Goal: Task Accomplishment & Management: Use online tool/utility

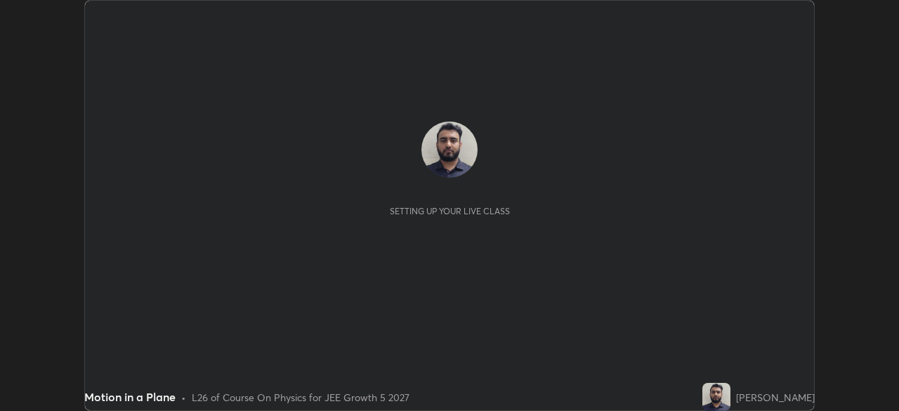
scroll to position [411, 898]
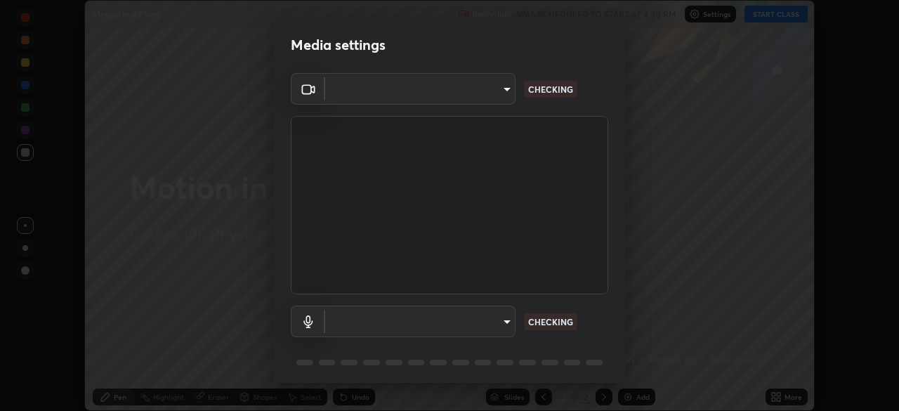
type input "91fc81280ff015045c4e3bf331395c12b8afa100e7c2b8bcdcc93ae085374a22"
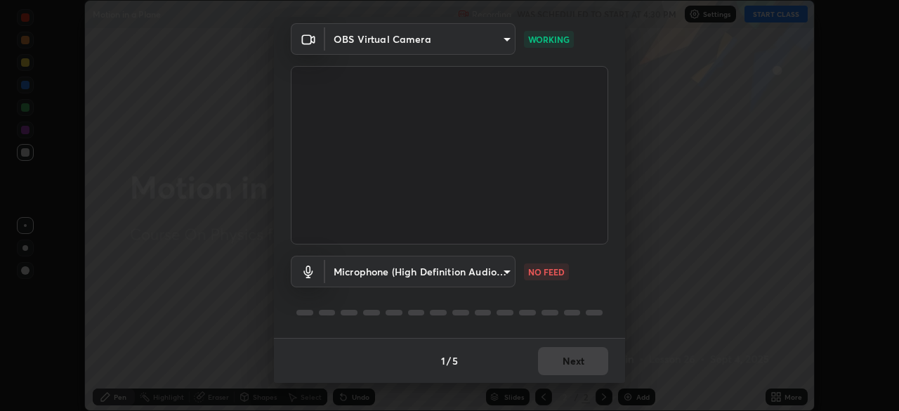
click at [492, 274] on body "Erase all Motion in a Plane Recording WAS SCHEDULED TO START AT 4:30 PM Setting…" at bounding box center [449, 205] width 899 height 411
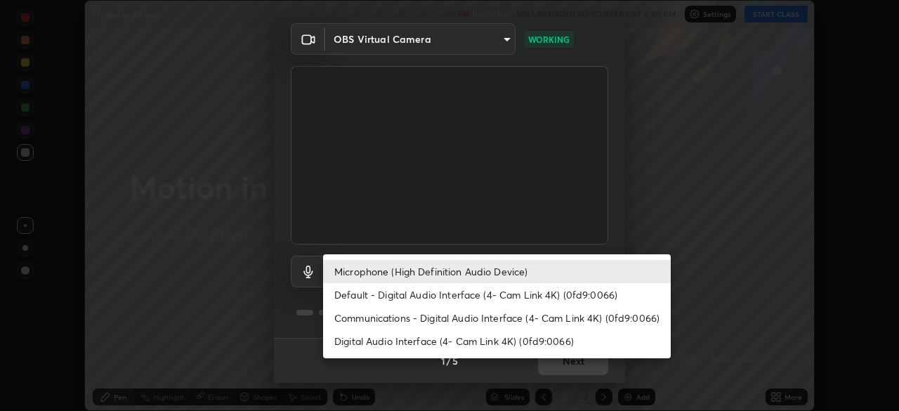
click at [508, 296] on li "Default - Digital Audio Interface (4- Cam Link 4K) (0fd9:0066)" at bounding box center [496, 294] width 347 height 23
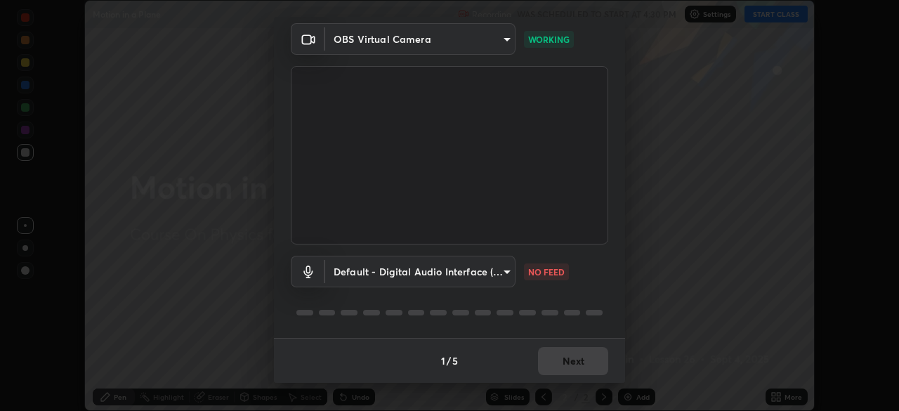
click at [486, 273] on body "Erase all Motion in a Plane Recording WAS SCHEDULED TO START AT 4:30 PM Setting…" at bounding box center [449, 205] width 899 height 411
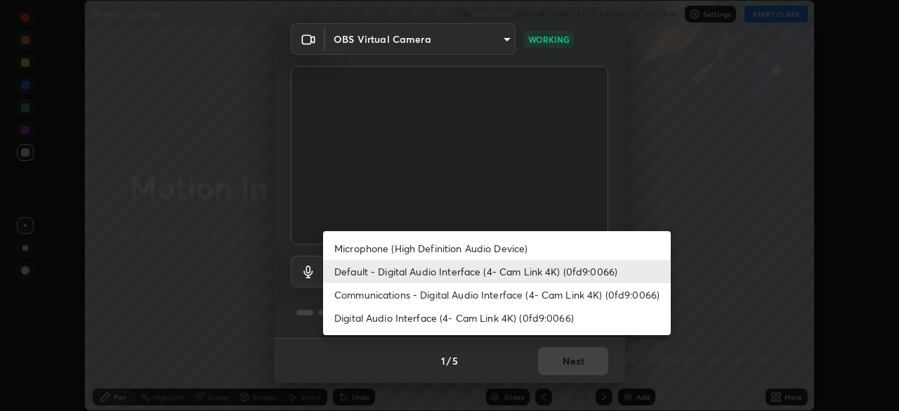
click at [490, 254] on li "Microphone (High Definition Audio Device)" at bounding box center [496, 248] width 347 height 23
type input "1760e94969d05d9e6a4a5f41d74c24fddd4f9200c4cb69cb8f0aec69e86784a2"
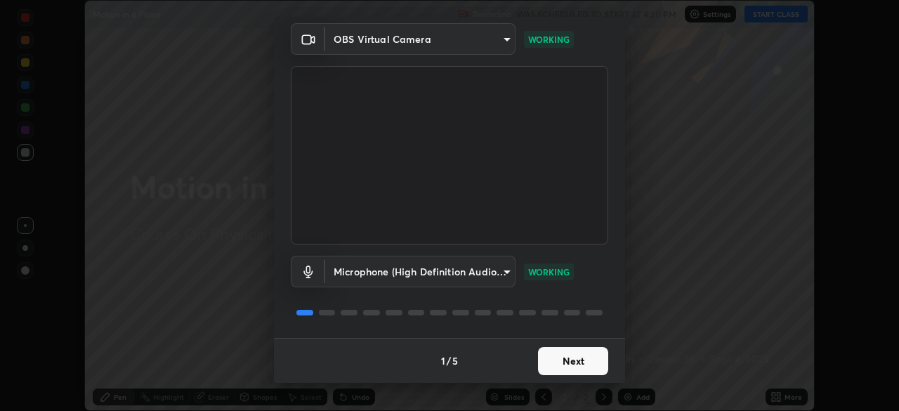
click at [593, 352] on button "Next" at bounding box center [573, 361] width 70 height 28
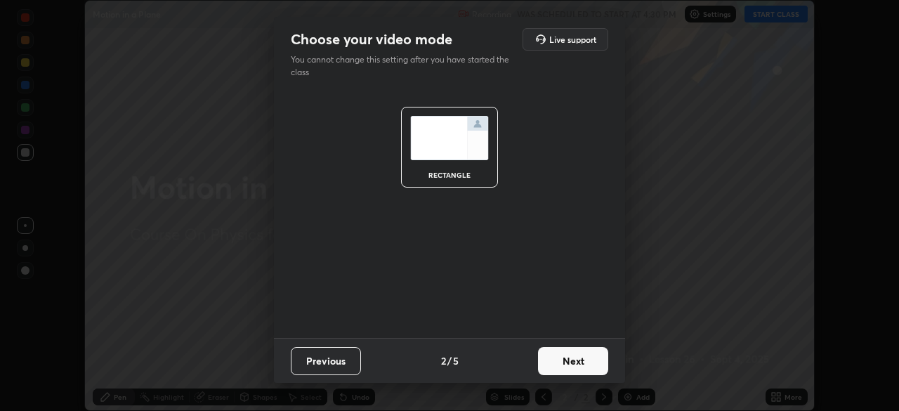
scroll to position [0, 0]
click at [592, 357] on button "Next" at bounding box center [573, 361] width 70 height 28
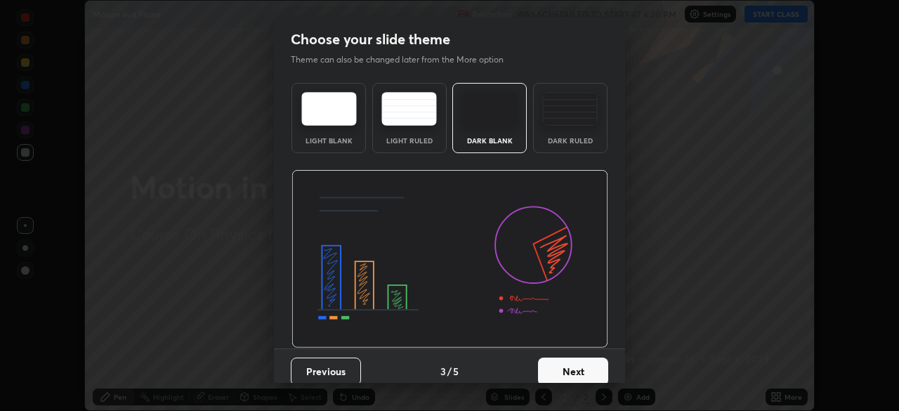
click at [593, 362] on button "Next" at bounding box center [573, 371] width 70 height 28
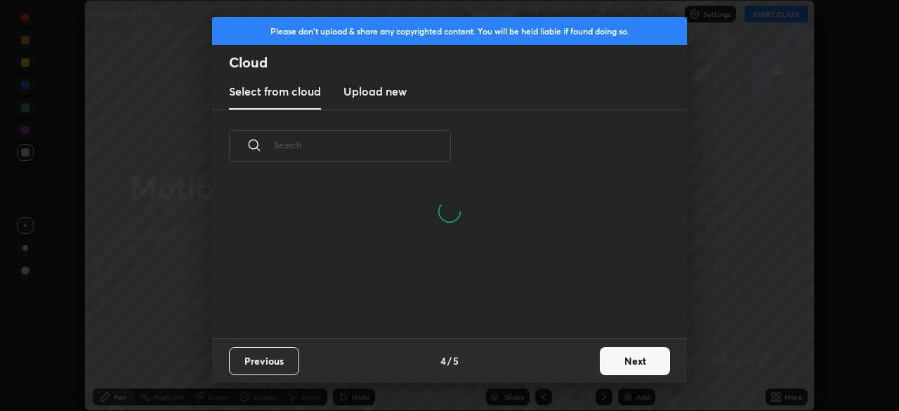
click at [615, 361] on button "Next" at bounding box center [634, 361] width 70 height 28
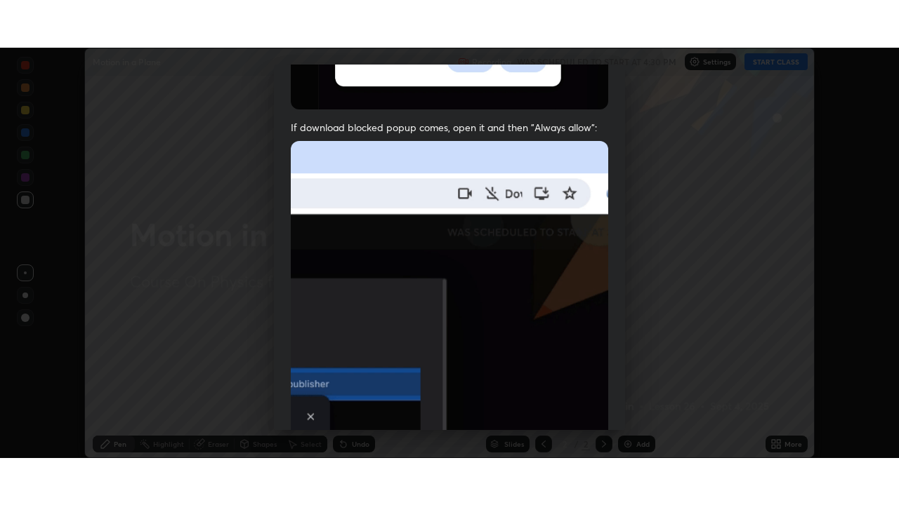
scroll to position [336, 0]
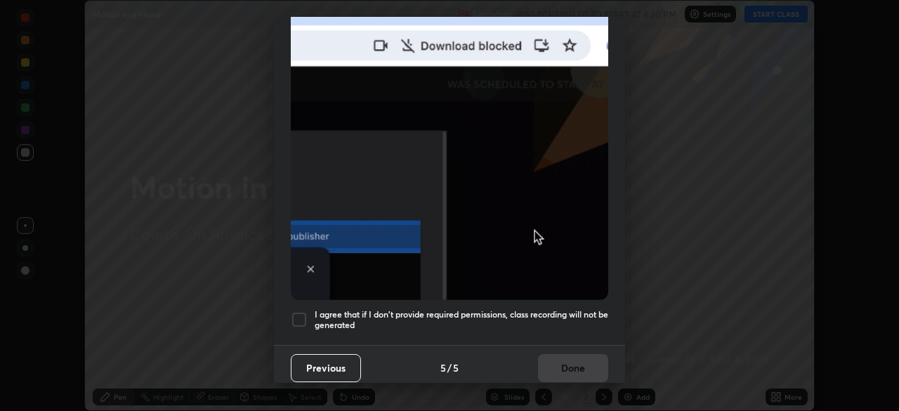
click at [583, 309] on h5 "I agree that if I don't provide required permissions, class recording will not …" at bounding box center [460, 320] width 293 height 22
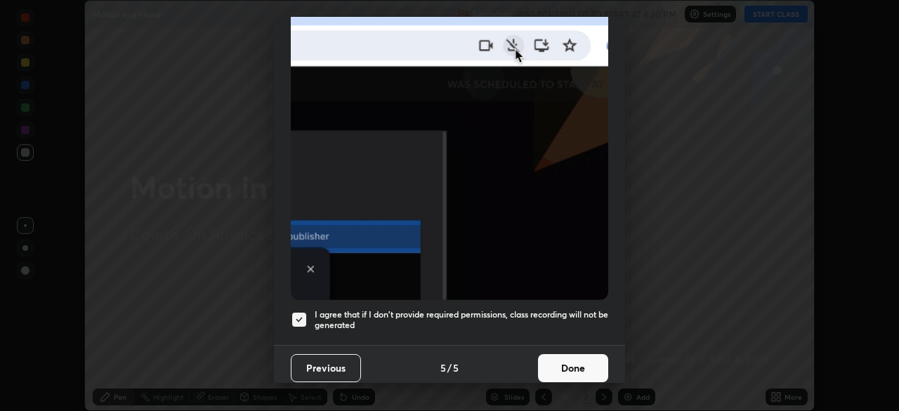
click at [581, 360] on button "Done" at bounding box center [573, 368] width 70 height 28
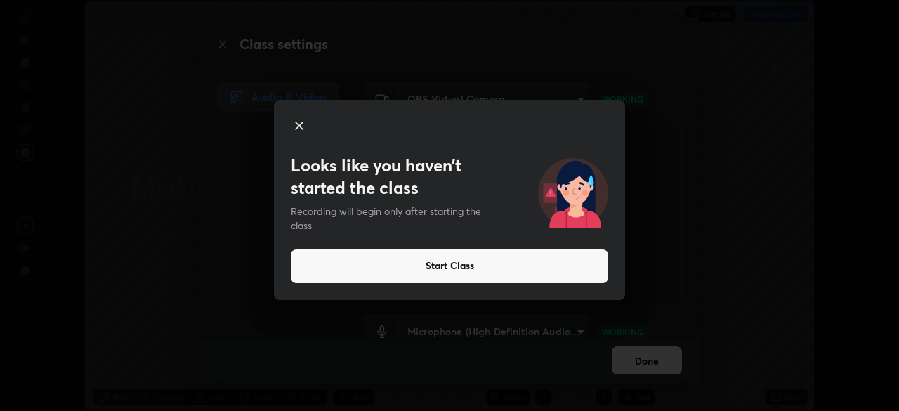
click at [538, 267] on button "Start Class" at bounding box center [449, 266] width 317 height 34
click at [450, 264] on button "Start Class" at bounding box center [449, 266] width 317 height 34
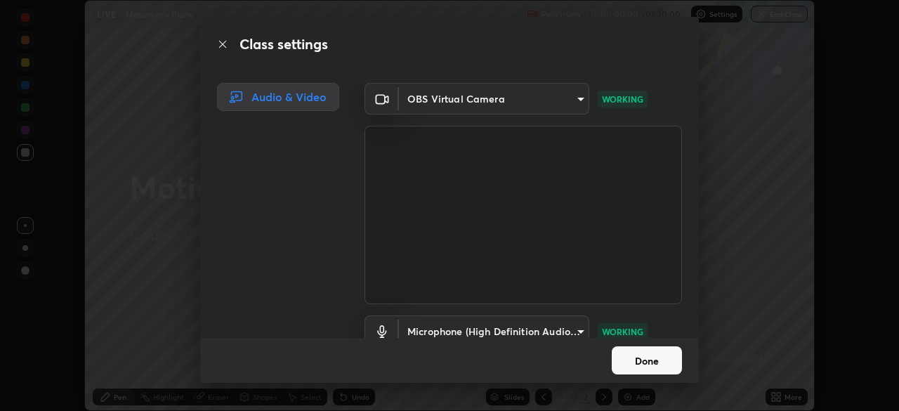
click at [655, 359] on button "Done" at bounding box center [646, 360] width 70 height 28
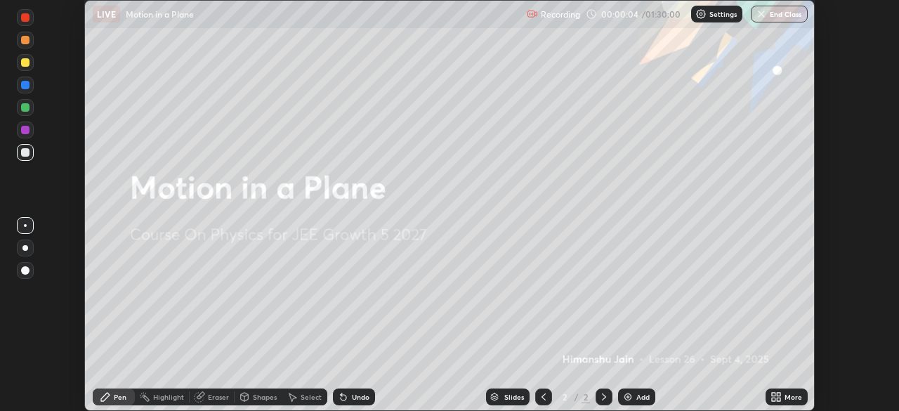
click at [62, 389] on div "Setting up your live class" at bounding box center [449, 205] width 899 height 411
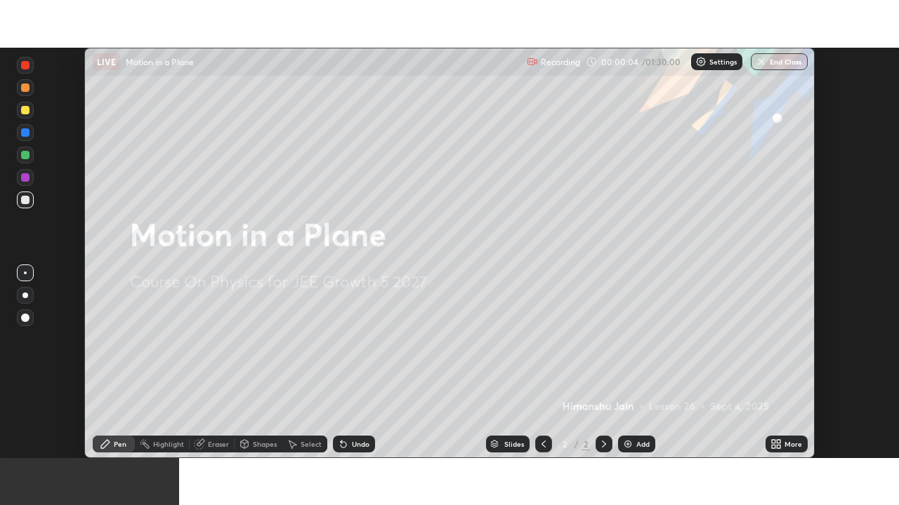
scroll to position [505, 899]
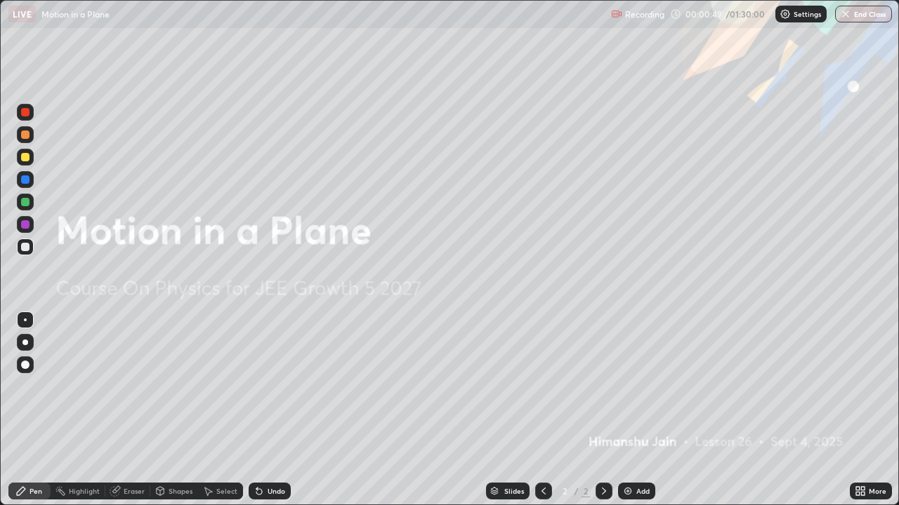
click at [636, 410] on div "Add" at bounding box center [636, 491] width 37 height 17
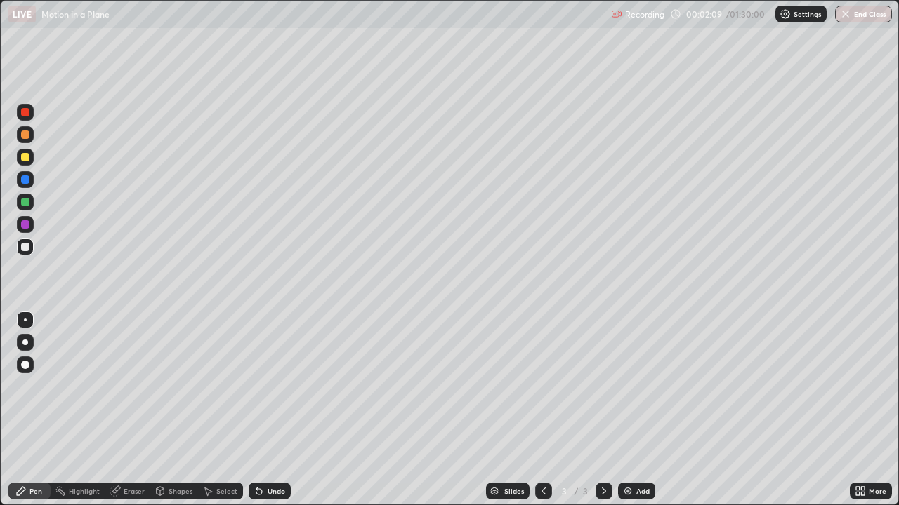
click at [176, 410] on div "Shapes" at bounding box center [180, 491] width 24 height 7
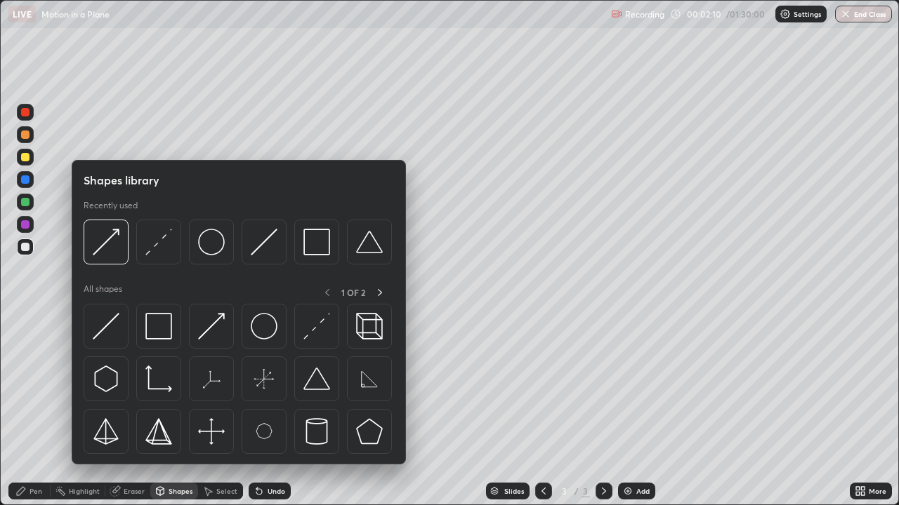
click at [108, 333] on img at bounding box center [106, 326] width 27 height 27
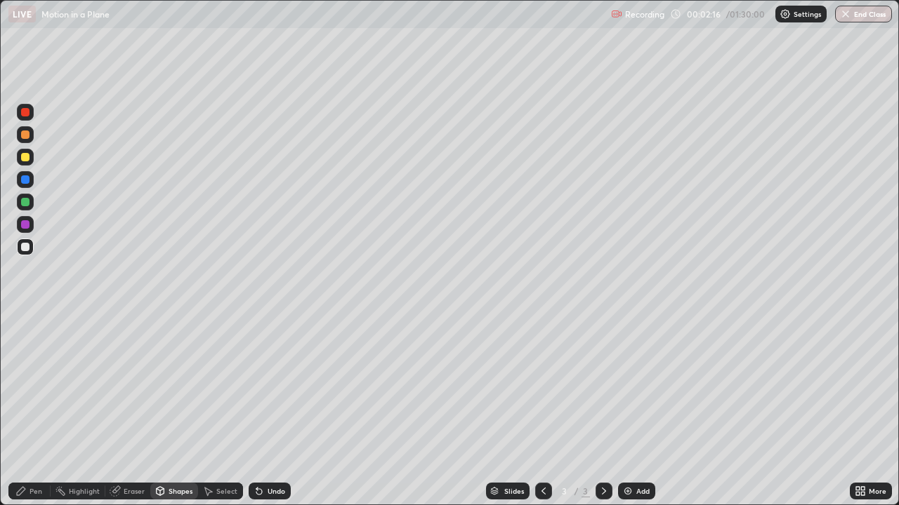
click at [177, 410] on div "Shapes" at bounding box center [180, 491] width 24 height 7
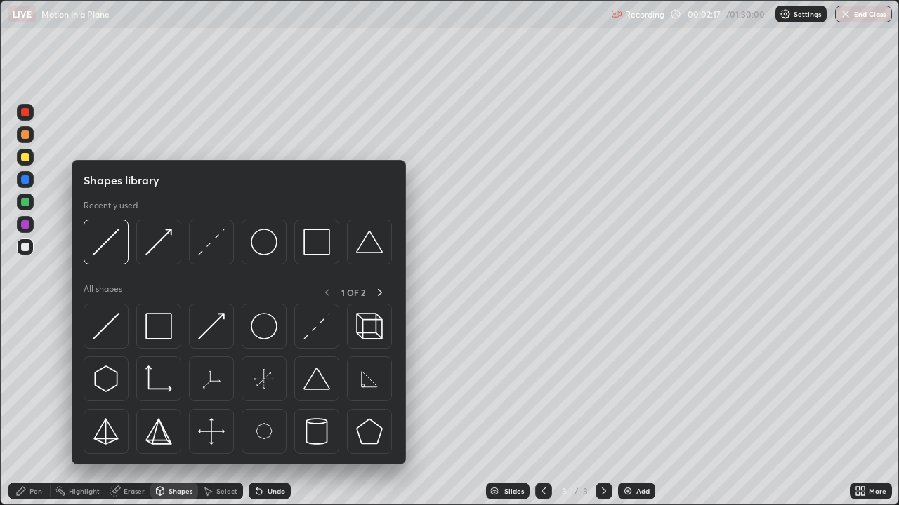
click at [108, 326] on img at bounding box center [106, 326] width 27 height 27
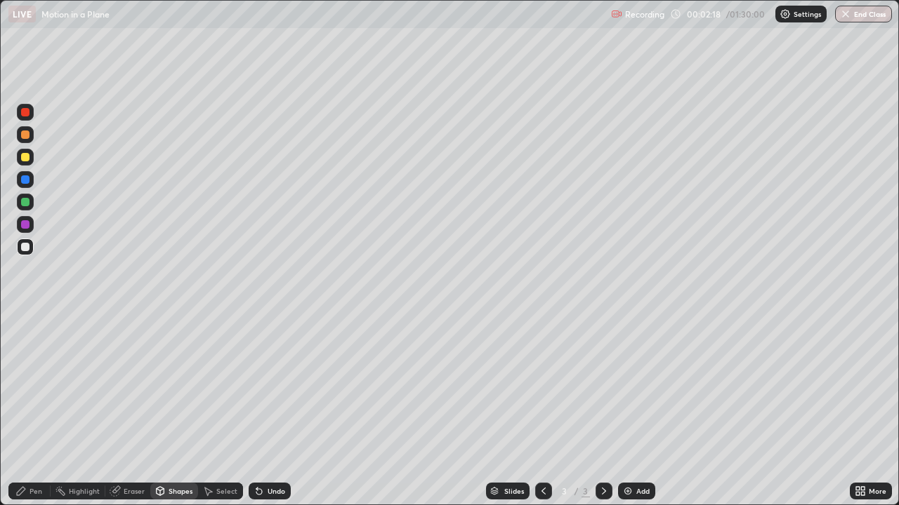
click at [28, 204] on div at bounding box center [25, 202] width 8 height 8
click at [176, 410] on div "Shapes" at bounding box center [180, 491] width 24 height 7
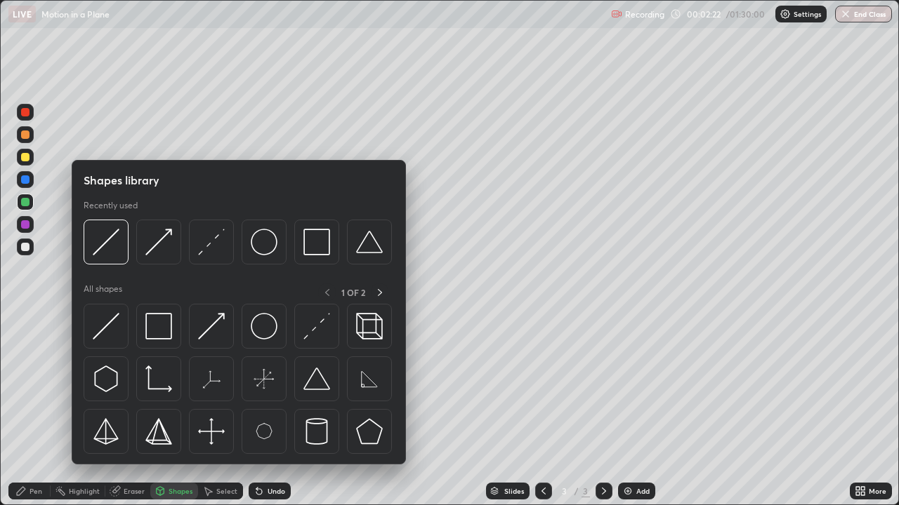
click at [210, 333] on img at bounding box center [211, 326] width 27 height 27
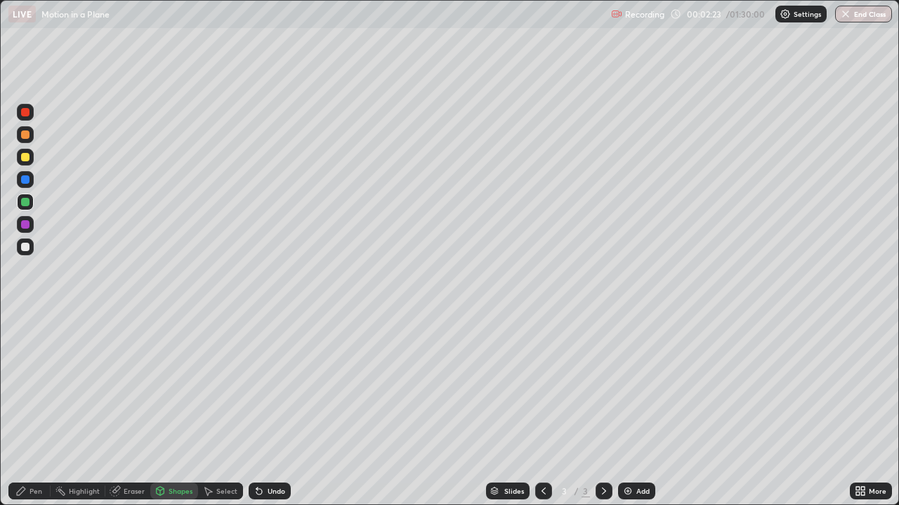
click at [22, 157] on div at bounding box center [25, 157] width 8 height 8
click at [180, 410] on div "Shapes" at bounding box center [180, 491] width 24 height 7
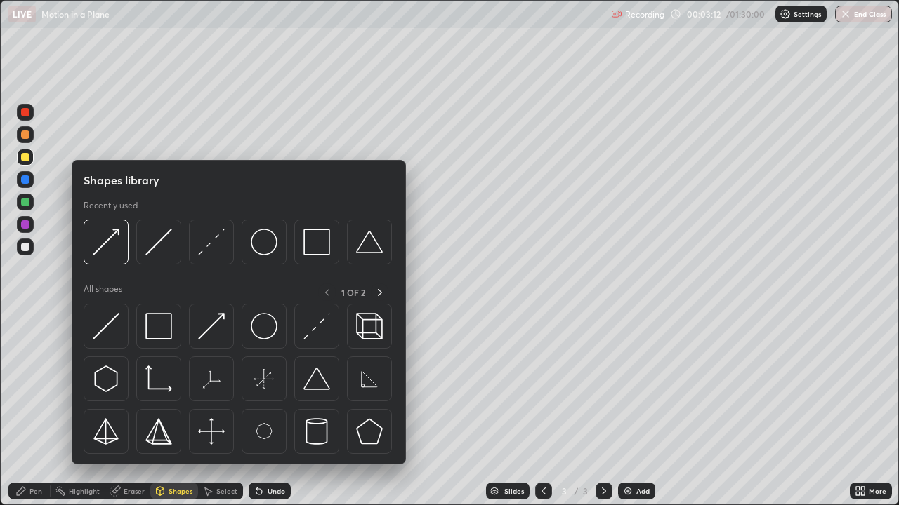
click at [218, 251] on img at bounding box center [211, 242] width 27 height 27
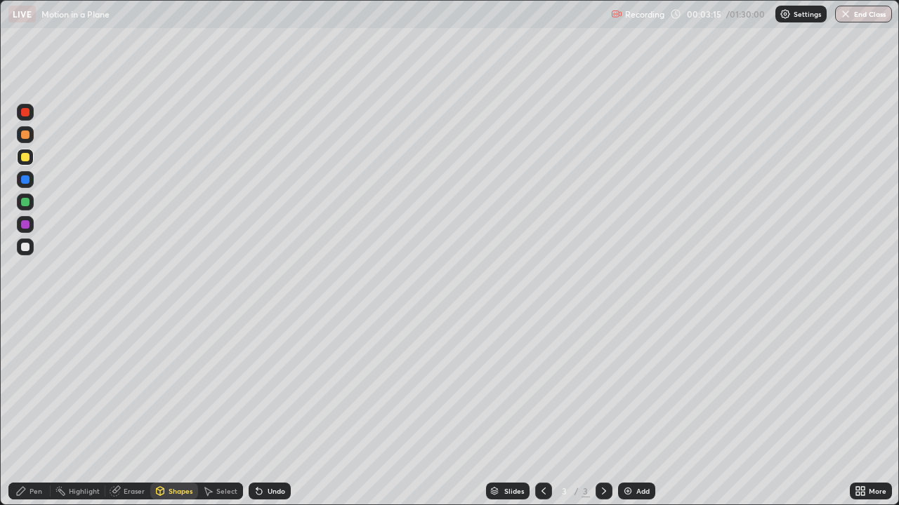
click at [277, 410] on div "Undo" at bounding box center [276, 491] width 18 height 7
click at [29, 410] on div "Pen" at bounding box center [35, 491] width 13 height 7
click at [25, 204] on div at bounding box center [25, 202] width 8 height 8
click at [27, 159] on div at bounding box center [25, 157] width 8 height 8
click at [137, 410] on div "Eraser" at bounding box center [134, 491] width 21 height 7
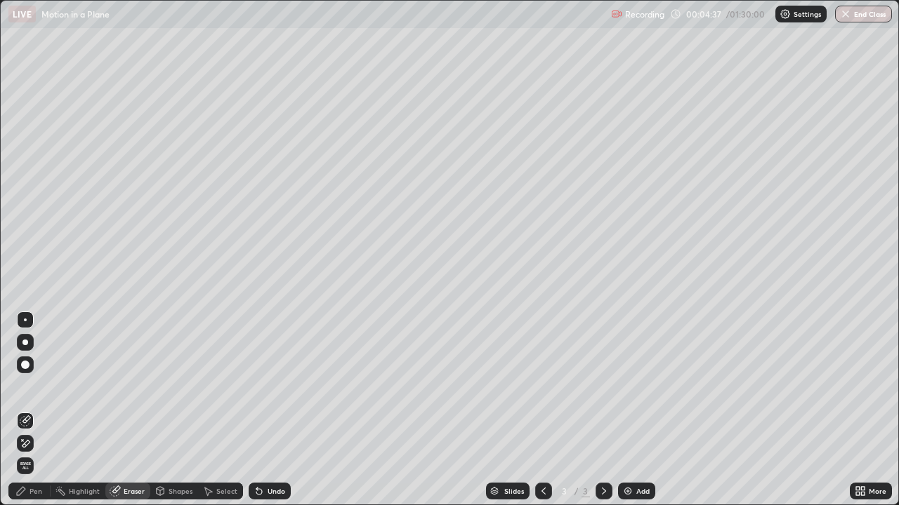
click at [20, 410] on icon at bounding box center [21, 491] width 8 height 8
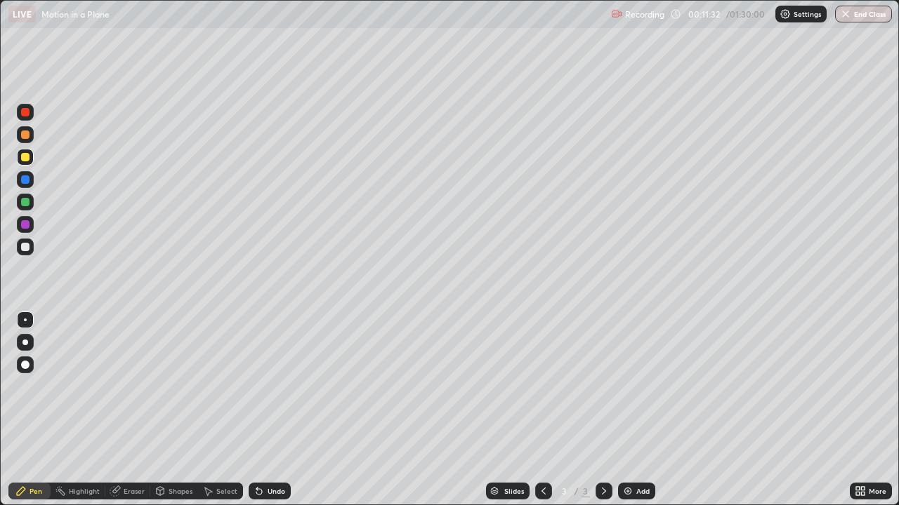
click at [32, 206] on div at bounding box center [25, 202] width 17 height 17
click at [30, 116] on div at bounding box center [25, 112] width 17 height 17
click at [30, 247] on div at bounding box center [25, 247] width 17 height 17
click at [26, 227] on div at bounding box center [25, 224] width 8 height 8
click at [277, 410] on div "Undo" at bounding box center [276, 491] width 18 height 7
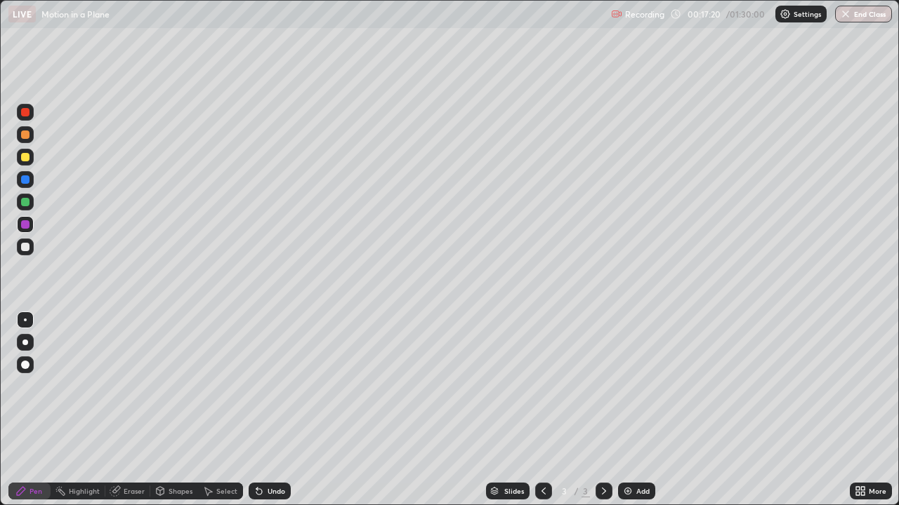
click at [133, 410] on div "Eraser" at bounding box center [134, 491] width 21 height 7
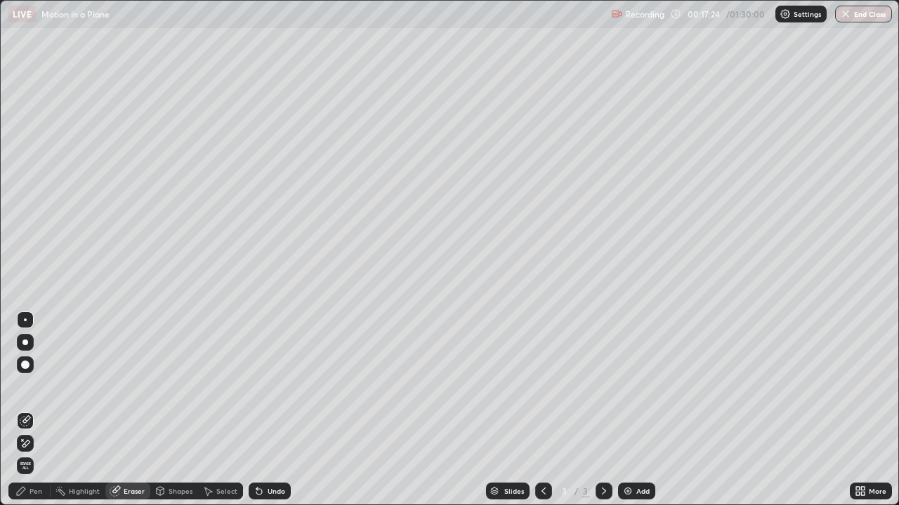
click at [39, 410] on div "Pen" at bounding box center [35, 491] width 13 height 7
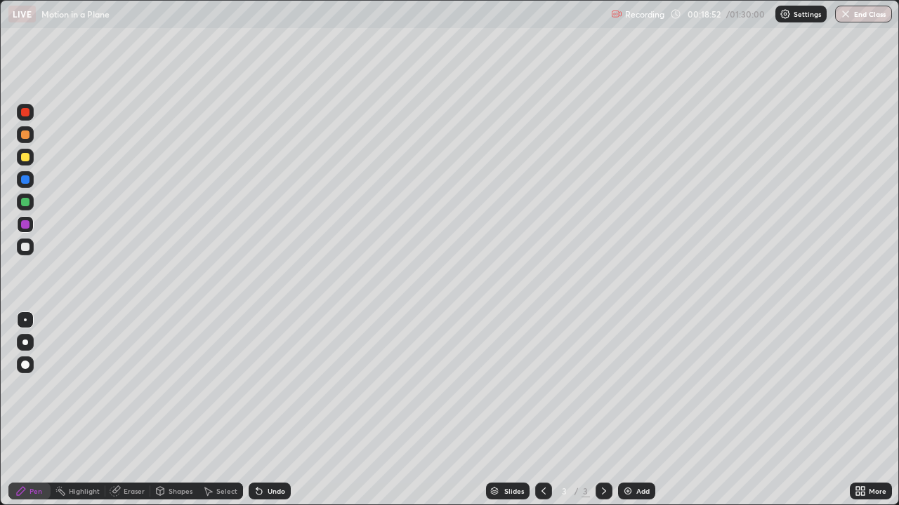
click at [631, 410] on div "Add" at bounding box center [636, 491] width 37 height 17
click at [525, 410] on div "Slides" at bounding box center [508, 491] width 44 height 17
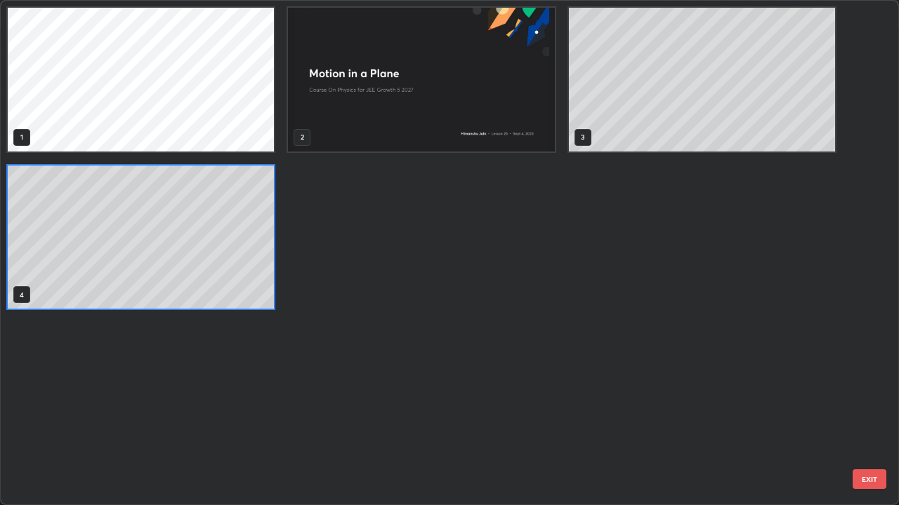
scroll to position [500, 890]
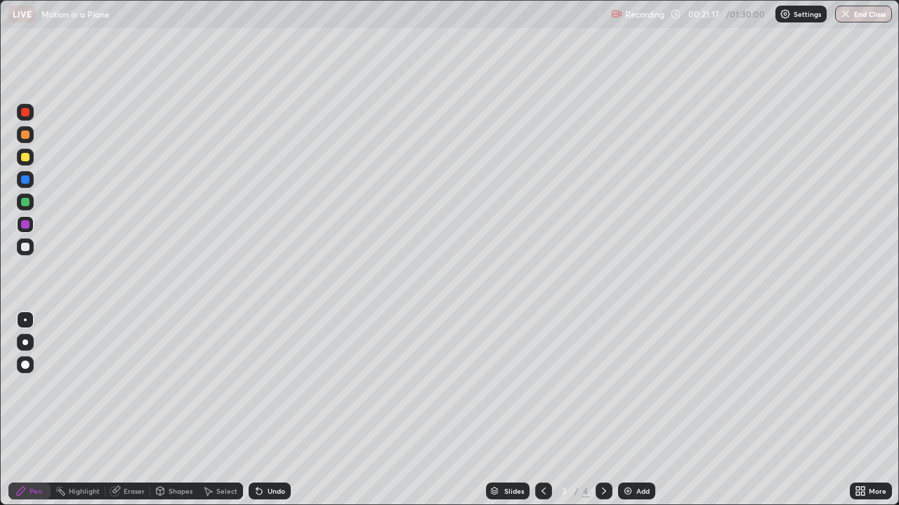
click at [631, 410] on img at bounding box center [627, 491] width 11 height 11
click at [176, 410] on div "Shapes" at bounding box center [180, 491] width 24 height 7
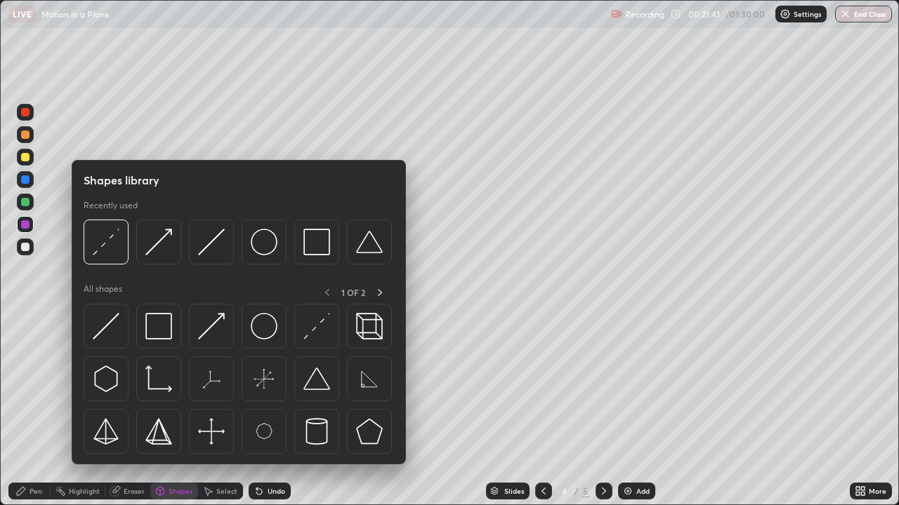
click at [274, 330] on img at bounding box center [264, 326] width 27 height 27
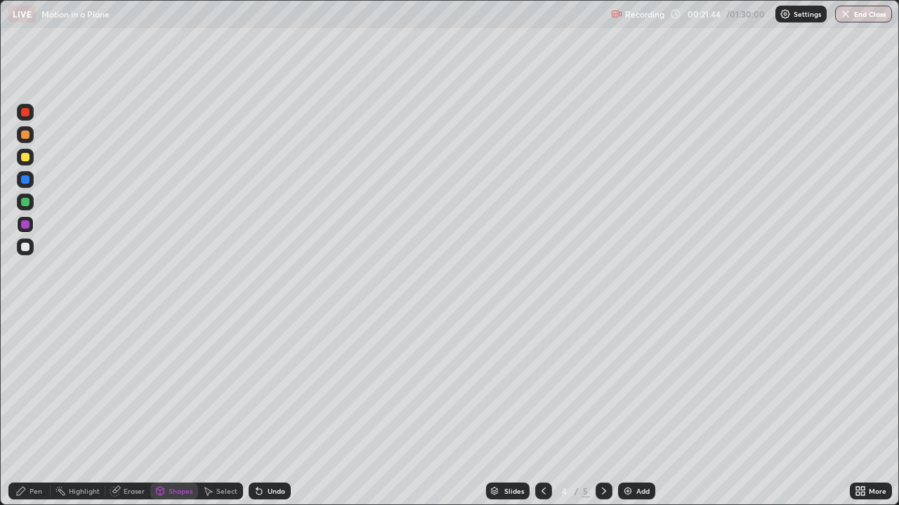
click at [172, 410] on div "Shapes" at bounding box center [174, 491] width 48 height 17
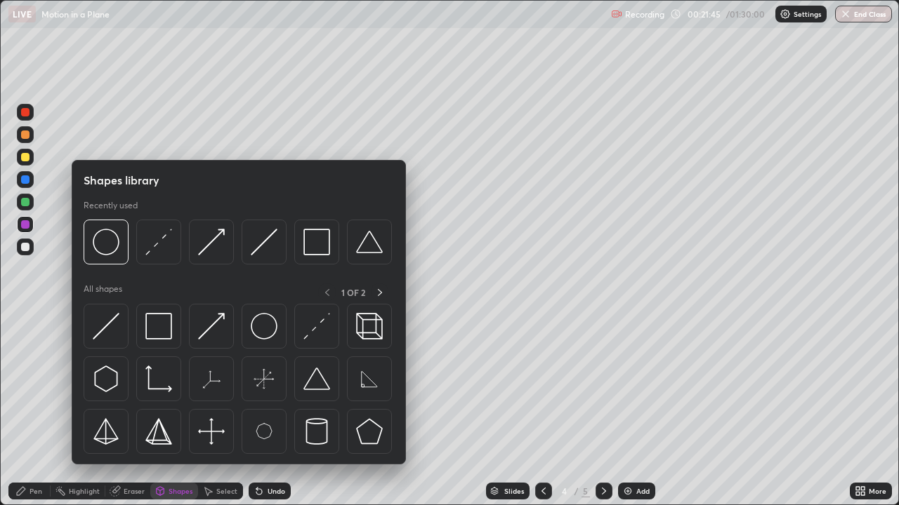
click at [113, 329] on img at bounding box center [106, 326] width 27 height 27
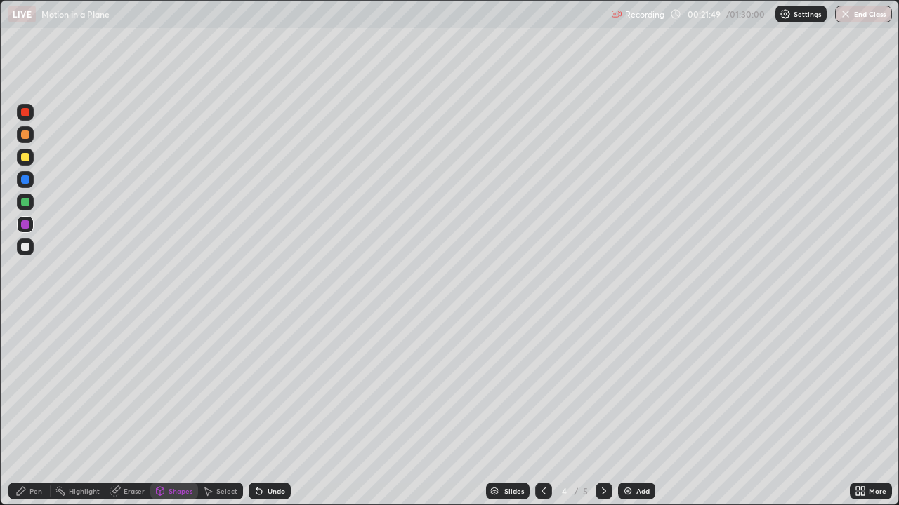
click at [138, 410] on div "Eraser" at bounding box center [134, 491] width 21 height 7
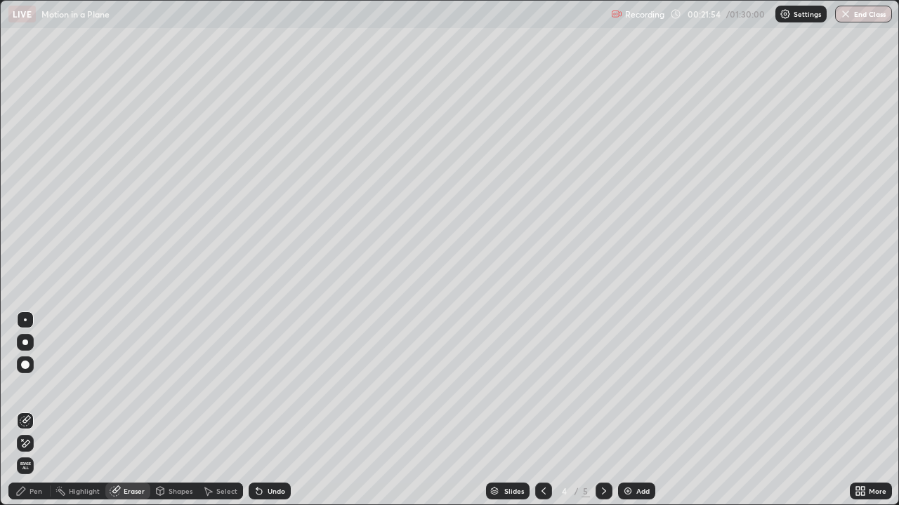
click at [187, 410] on div "Shapes" at bounding box center [180, 491] width 24 height 7
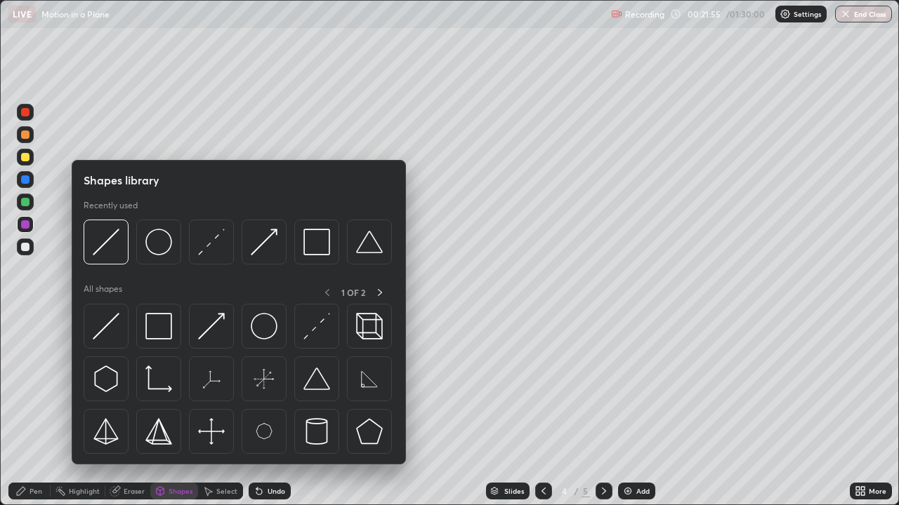
click at [211, 334] on img at bounding box center [211, 326] width 27 height 27
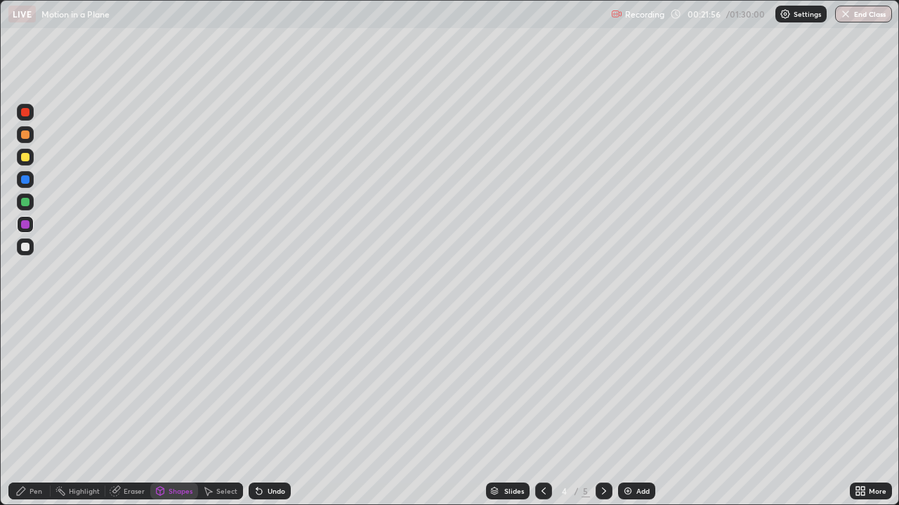
click at [25, 206] on div at bounding box center [25, 202] width 8 height 8
click at [261, 410] on div "Undo" at bounding box center [267, 491] width 48 height 28
click at [264, 410] on div "Undo" at bounding box center [270, 491] width 42 height 17
click at [33, 410] on div "Pen" at bounding box center [35, 491] width 13 height 7
click at [185, 410] on div "Shapes" at bounding box center [180, 491] width 24 height 7
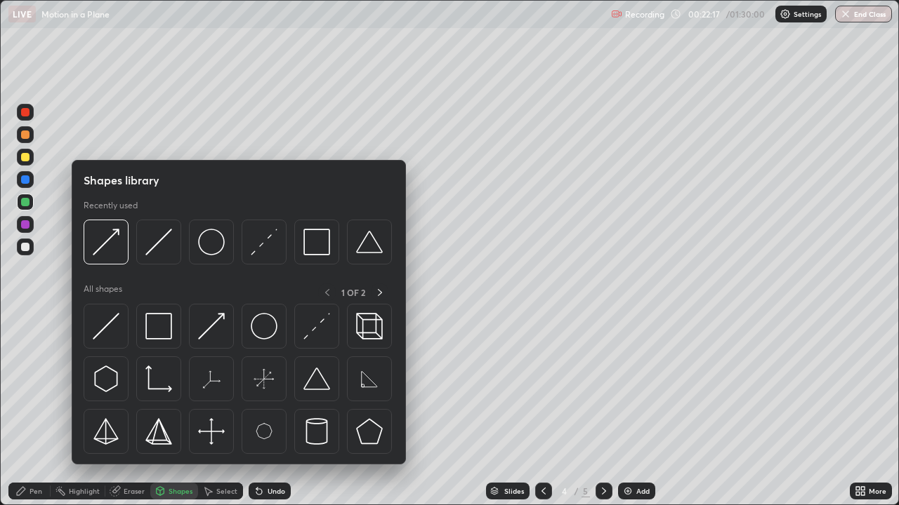
click at [223, 325] on img at bounding box center [211, 326] width 27 height 27
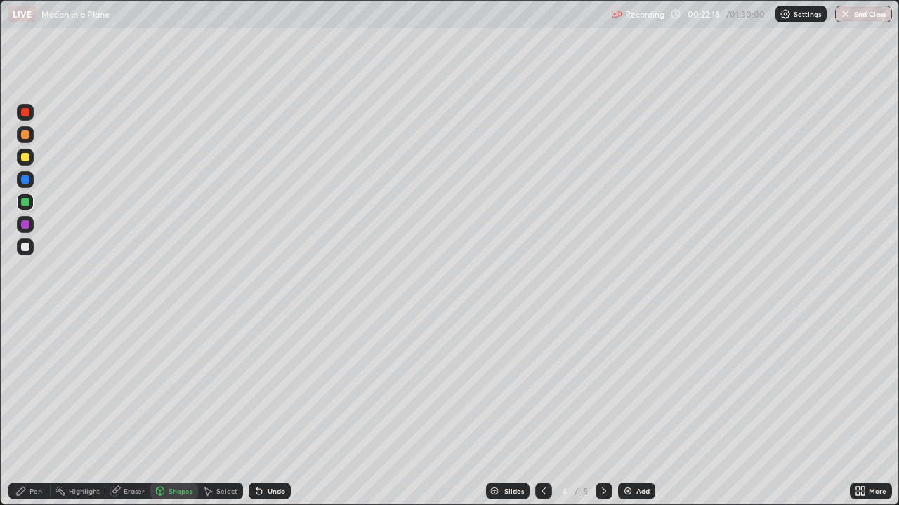
click at [182, 410] on div "Shapes" at bounding box center [180, 491] width 24 height 7
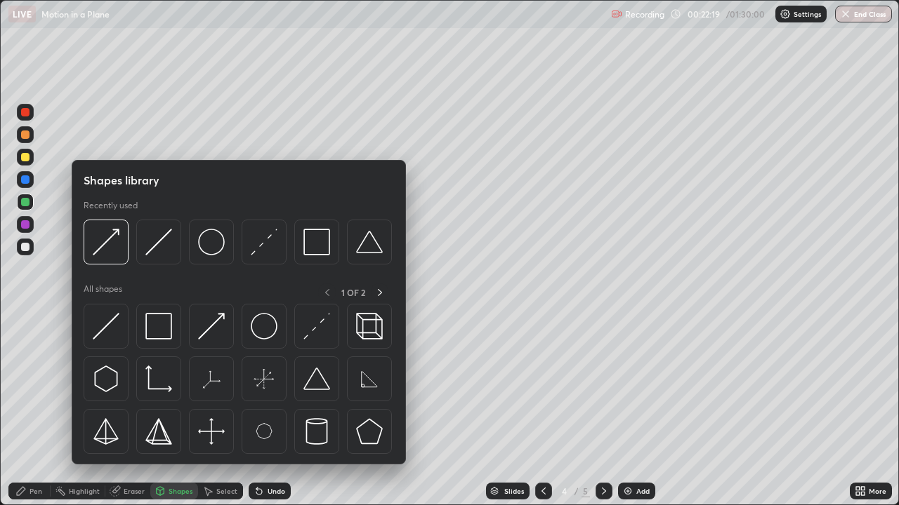
click at [265, 253] on img at bounding box center [264, 242] width 27 height 27
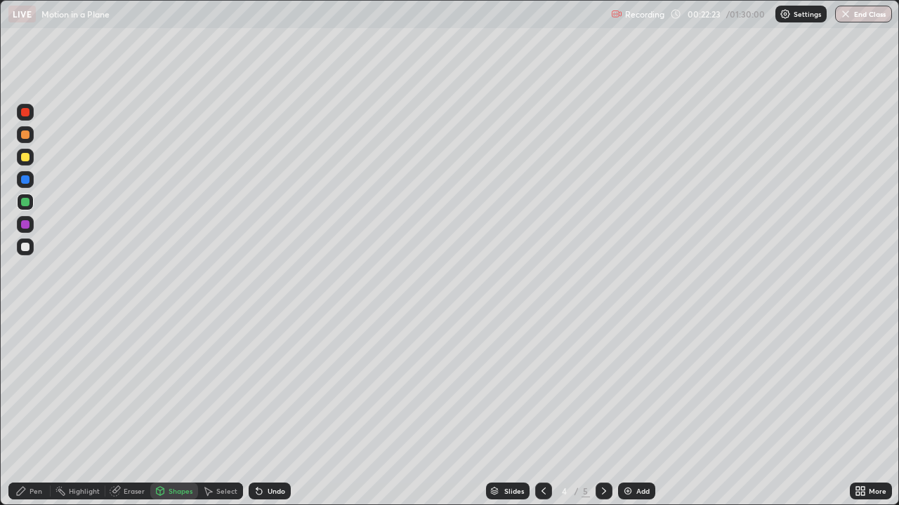
click at [32, 410] on div "Pen" at bounding box center [35, 491] width 13 height 7
click at [175, 410] on div "Shapes" at bounding box center [174, 491] width 48 height 17
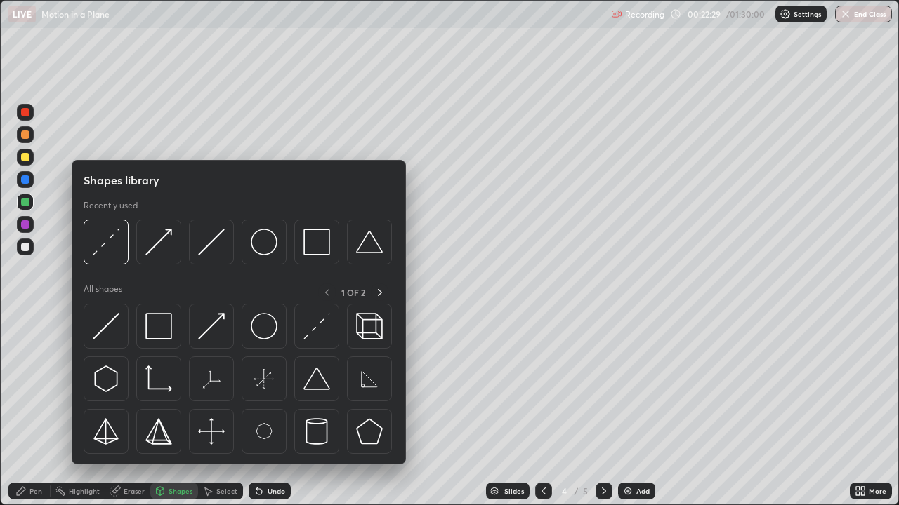
click at [215, 335] on img at bounding box center [211, 326] width 27 height 27
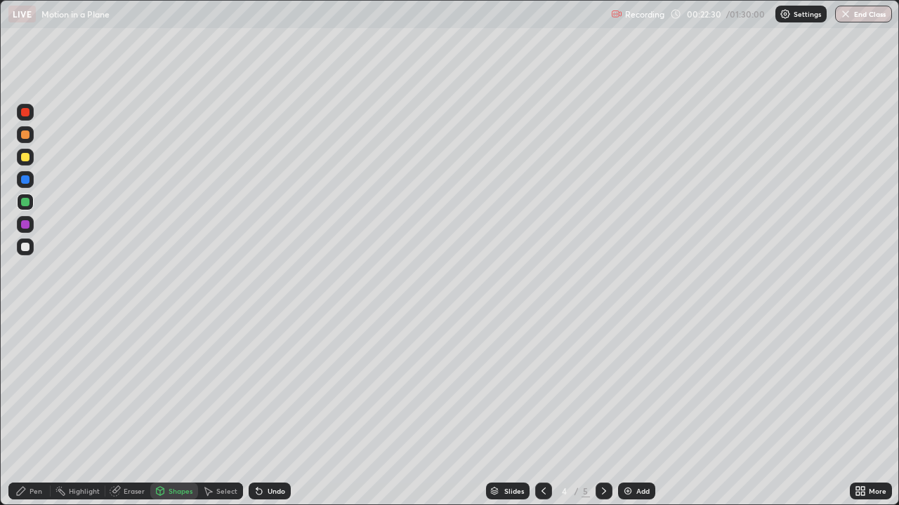
click at [28, 159] on div at bounding box center [25, 157] width 8 height 8
click at [28, 410] on div "Pen" at bounding box center [29, 491] width 42 height 17
click at [183, 410] on div "Shapes" at bounding box center [180, 491] width 24 height 7
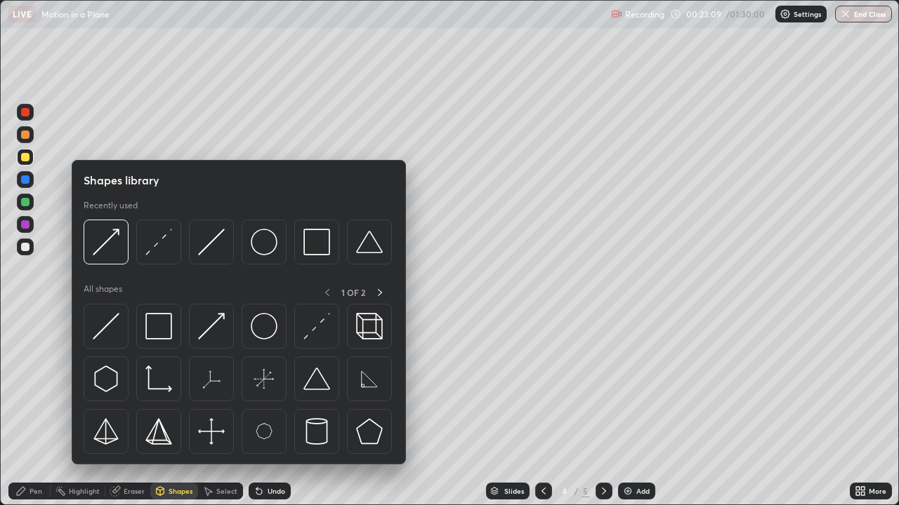
click at [168, 246] on img at bounding box center [158, 242] width 27 height 27
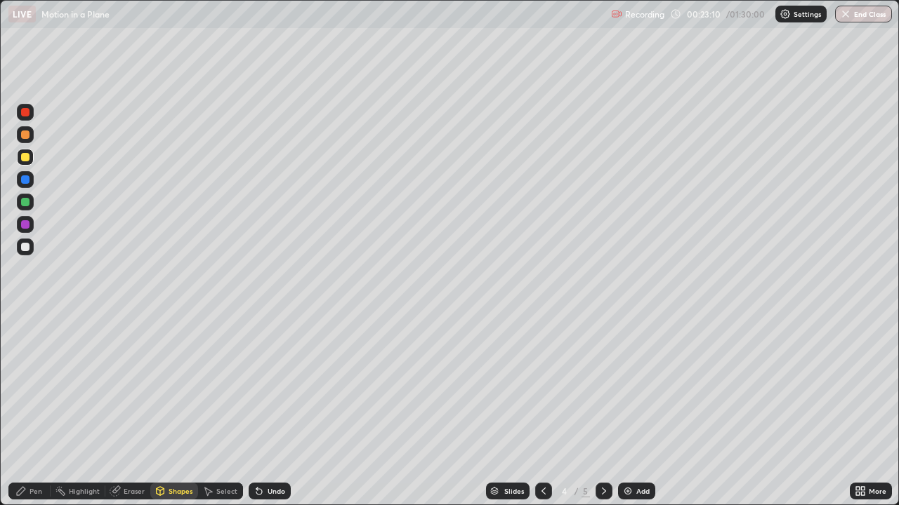
click at [27, 180] on div at bounding box center [25, 179] width 8 height 8
click at [40, 410] on div "Pen" at bounding box center [29, 491] width 42 height 17
click at [180, 410] on div "Shapes" at bounding box center [180, 491] width 24 height 7
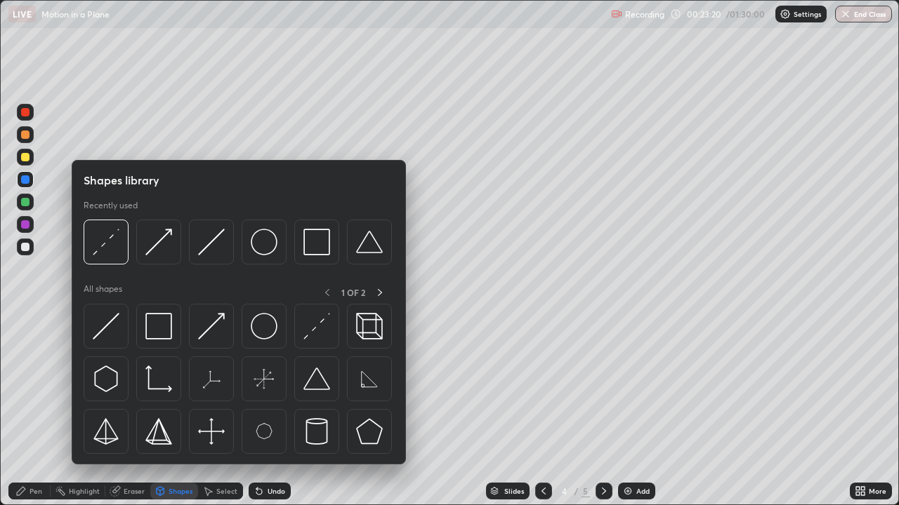
click at [119, 252] on img at bounding box center [106, 242] width 27 height 27
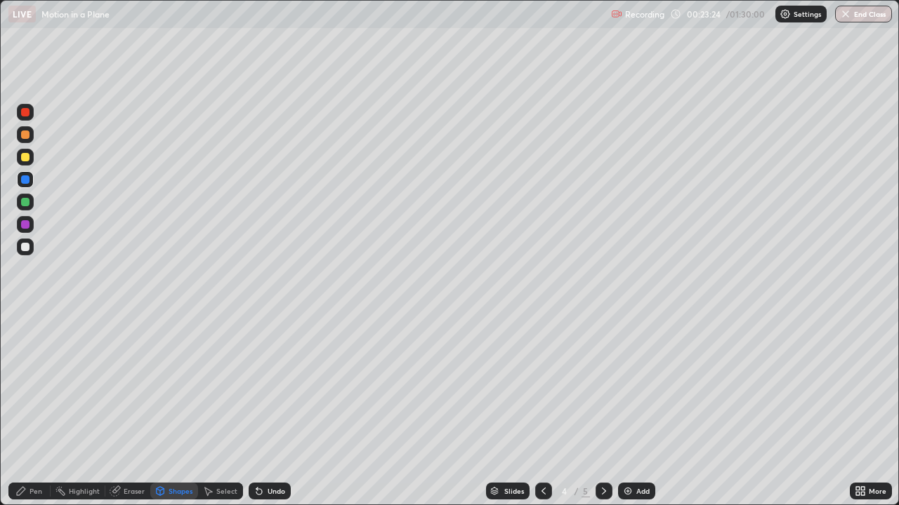
click at [42, 410] on div "Pen" at bounding box center [29, 491] width 42 height 17
click at [29, 241] on div at bounding box center [25, 247] width 17 height 17
click at [607, 410] on icon at bounding box center [603, 491] width 11 height 11
click at [283, 410] on div "Undo" at bounding box center [276, 491] width 18 height 7
click at [542, 410] on icon at bounding box center [543, 491] width 11 height 11
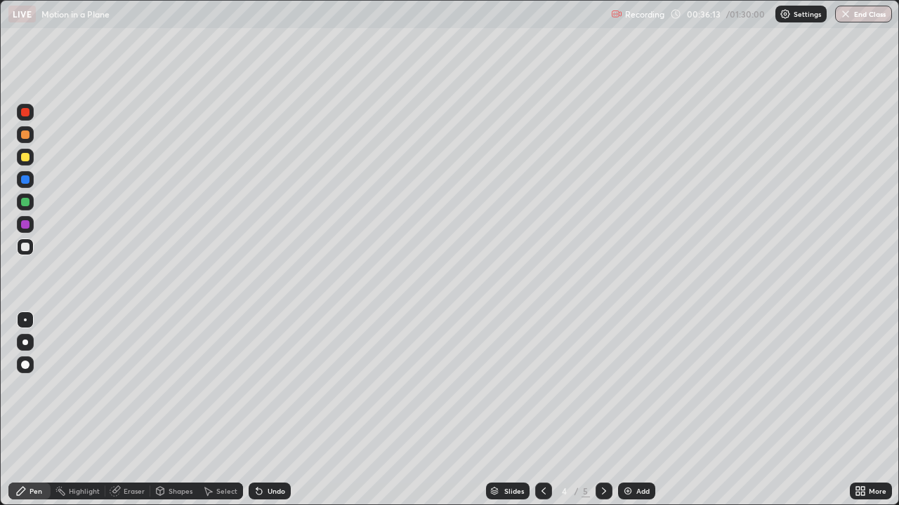
click at [595, 410] on div at bounding box center [603, 491] width 17 height 17
click at [279, 410] on div "Undo" at bounding box center [276, 491] width 18 height 7
click at [137, 410] on div "Eraser" at bounding box center [134, 491] width 21 height 7
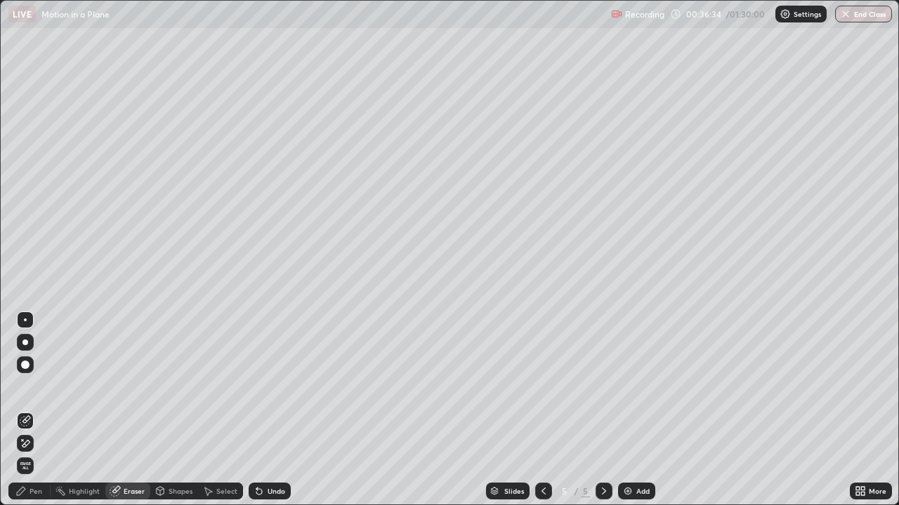
click at [628, 410] on div "Add" at bounding box center [636, 491] width 37 height 17
click at [34, 410] on div "Pen" at bounding box center [35, 491] width 13 height 7
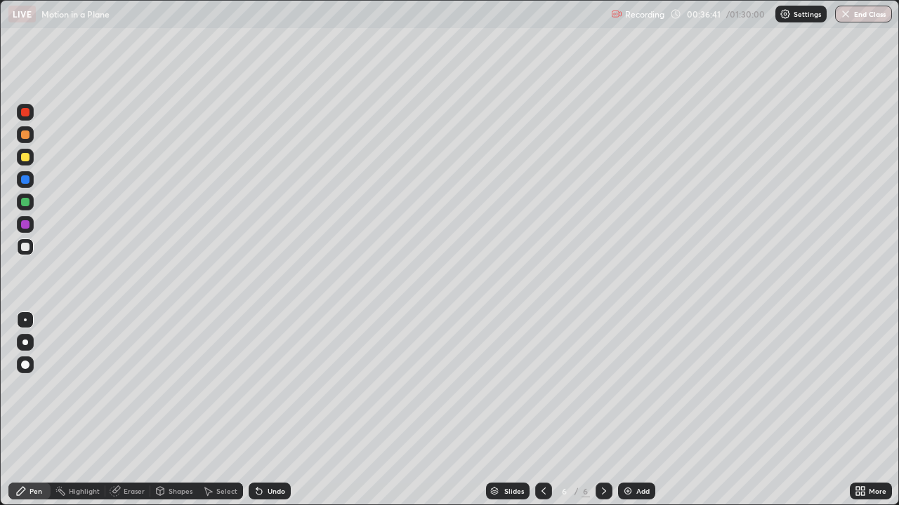
click at [181, 410] on div "Shapes" at bounding box center [180, 491] width 24 height 7
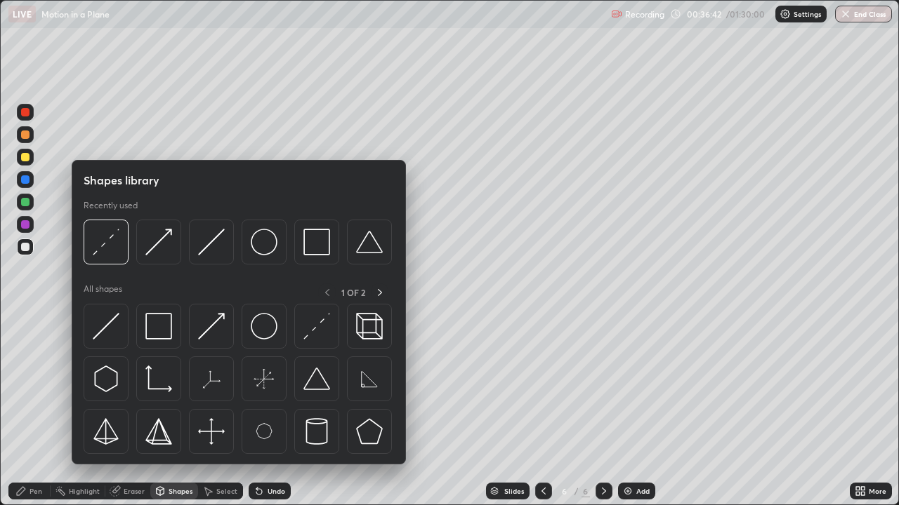
click at [112, 328] on img at bounding box center [106, 326] width 27 height 27
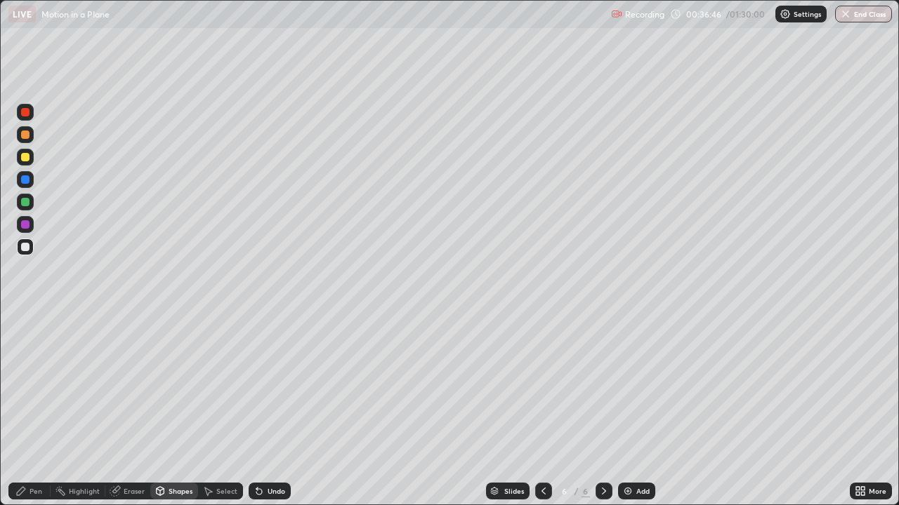
click at [185, 410] on div "Shapes" at bounding box center [180, 491] width 24 height 7
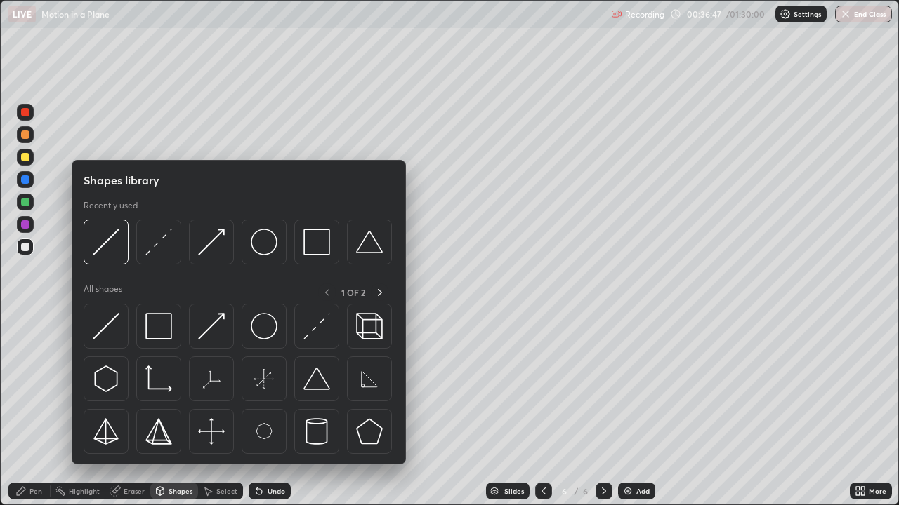
click at [213, 333] on img at bounding box center [211, 326] width 27 height 27
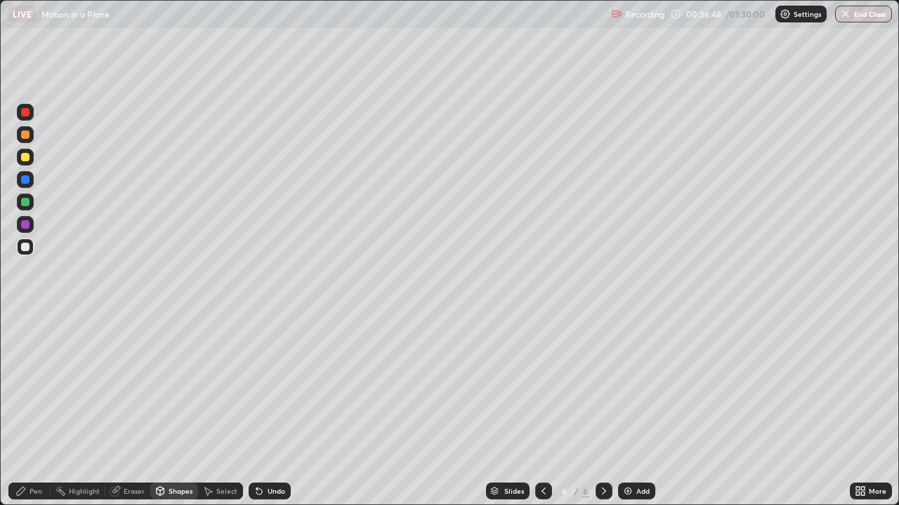
click at [29, 224] on div at bounding box center [25, 224] width 17 height 17
click at [31, 410] on div "Pen" at bounding box center [29, 491] width 42 height 17
click at [132, 410] on div "Eraser" at bounding box center [134, 491] width 21 height 7
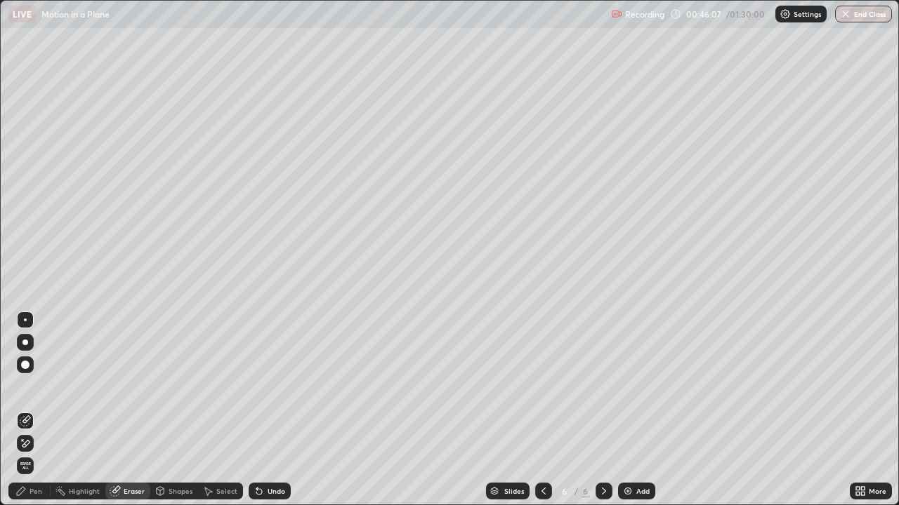
click at [39, 410] on div "Pen" at bounding box center [35, 491] width 13 height 7
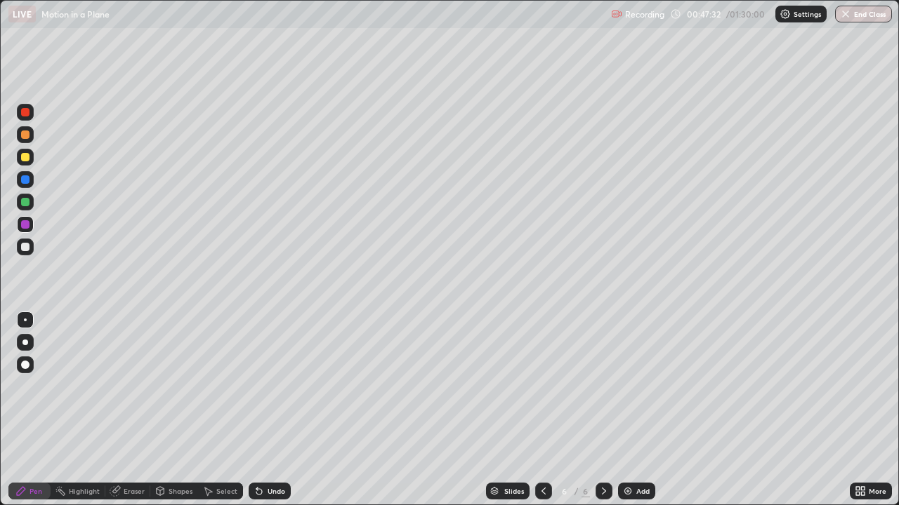
click at [636, 410] on div "Add" at bounding box center [642, 491] width 13 height 7
click at [539, 410] on div at bounding box center [543, 491] width 17 height 17
click at [602, 410] on icon at bounding box center [603, 491] width 11 height 11
click at [121, 410] on div "Eraser" at bounding box center [127, 491] width 45 height 17
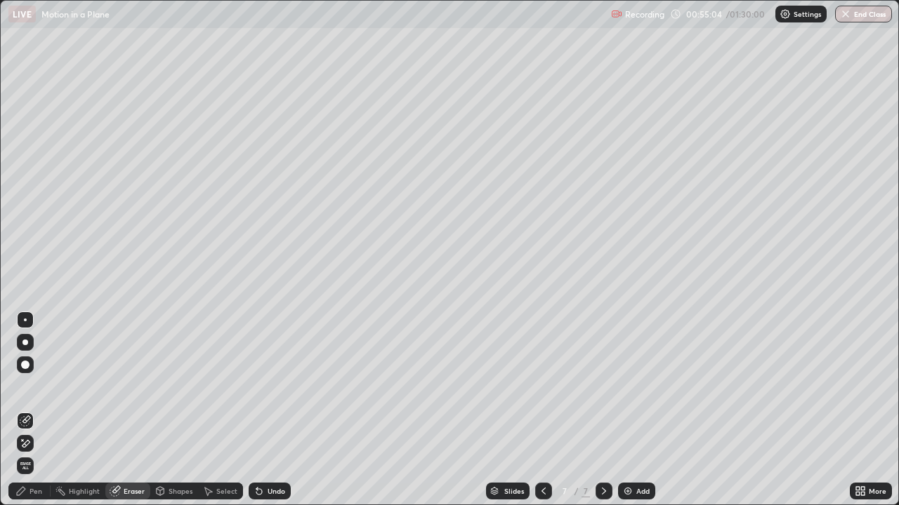
click at [37, 410] on div "Pen" at bounding box center [35, 491] width 13 height 7
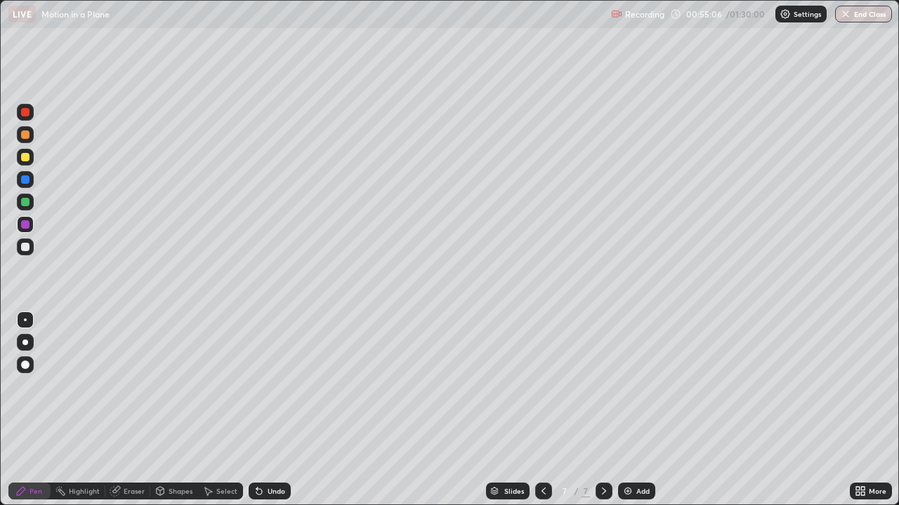
click at [702, 410] on div "Slides 7 / 7 Add" at bounding box center [570, 491] width 559 height 28
click at [632, 410] on div "Add" at bounding box center [636, 491] width 37 height 17
click at [176, 410] on div "Shapes" at bounding box center [180, 491] width 24 height 7
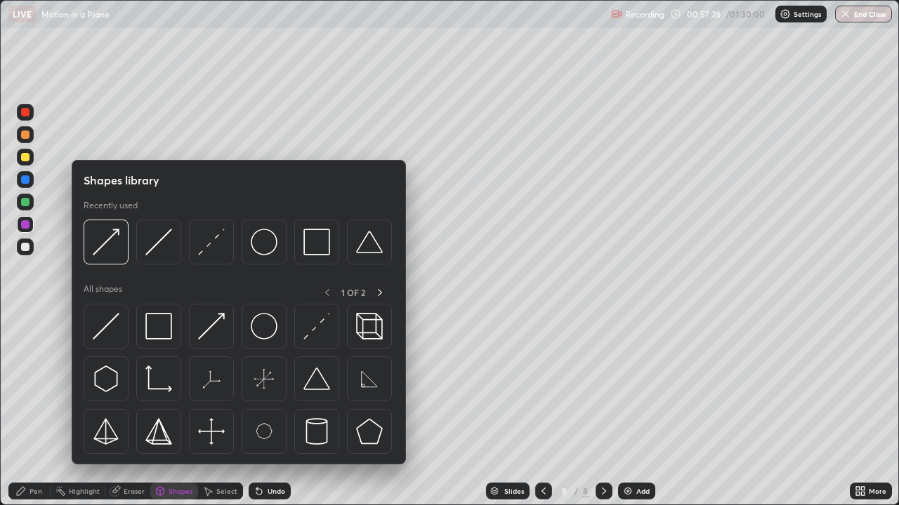
click at [107, 329] on img at bounding box center [106, 326] width 27 height 27
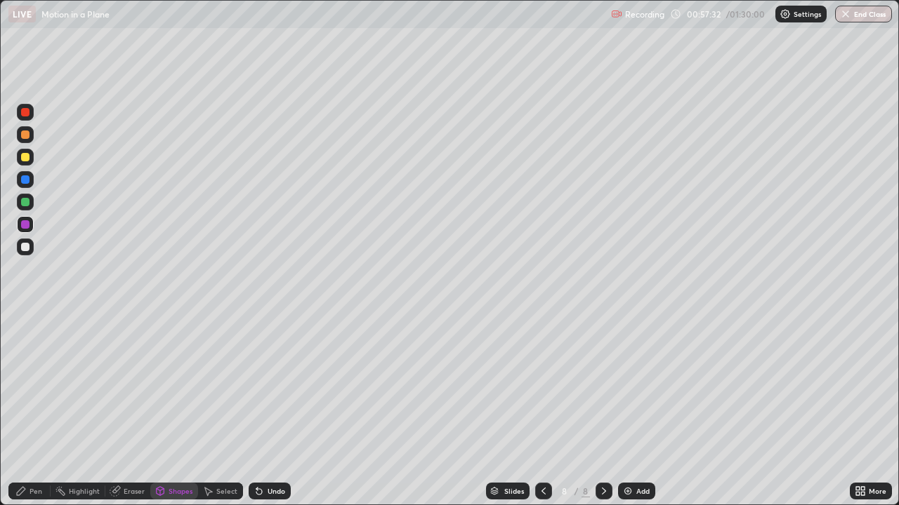
click at [185, 410] on div "Shapes" at bounding box center [180, 491] width 24 height 7
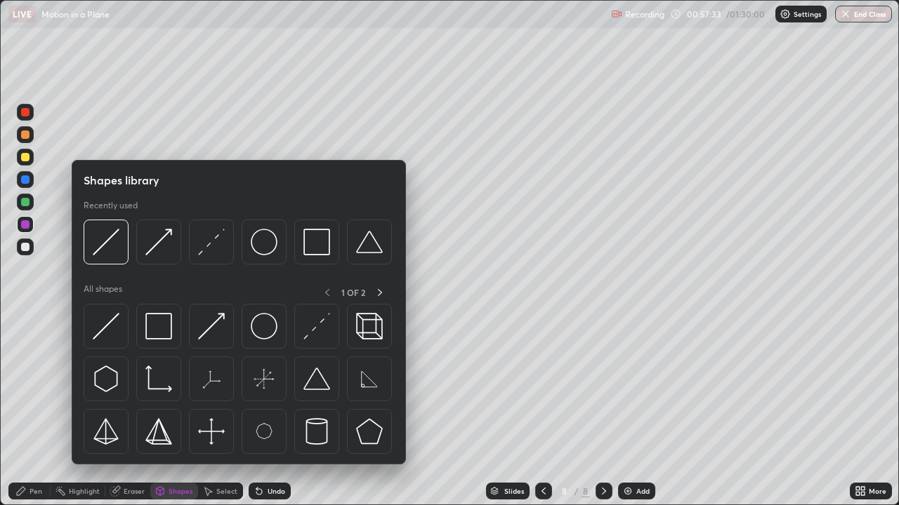
click at [112, 329] on img at bounding box center [106, 326] width 27 height 27
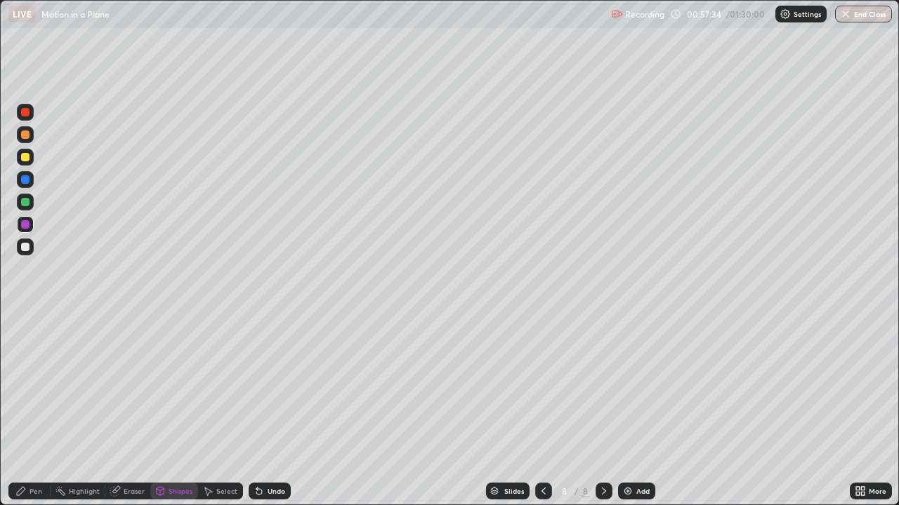
click at [31, 249] on div at bounding box center [25, 247] width 17 height 17
click at [42, 410] on div "Pen" at bounding box center [29, 491] width 42 height 17
click at [178, 410] on div "Shapes" at bounding box center [180, 491] width 24 height 7
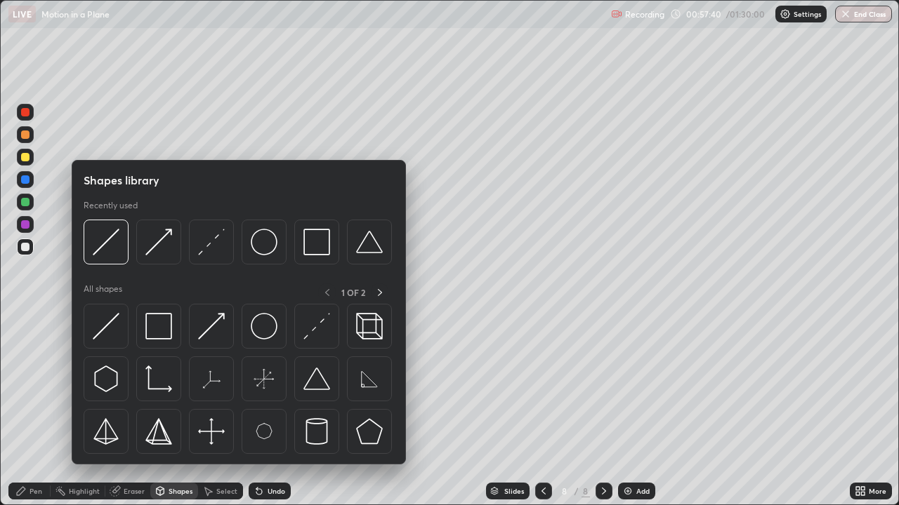
click at [221, 327] on img at bounding box center [211, 326] width 27 height 27
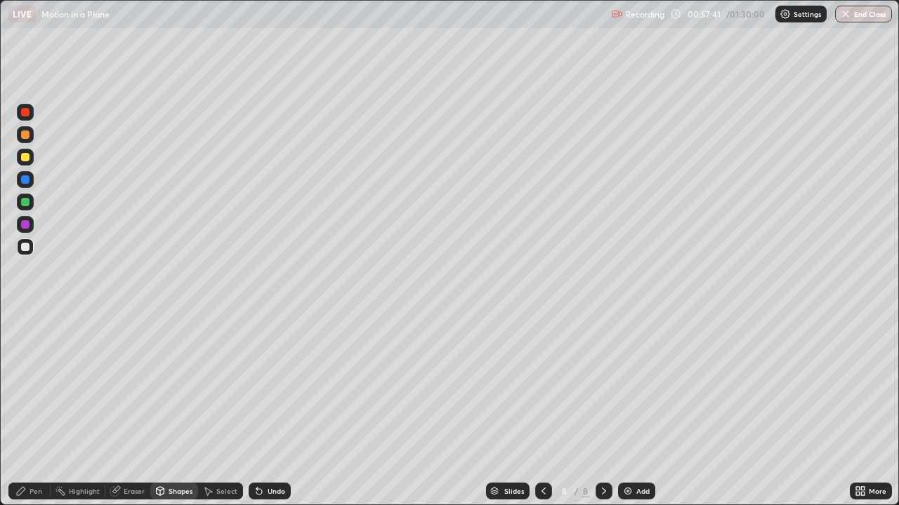
click at [27, 204] on div at bounding box center [25, 202] width 8 height 8
click at [31, 410] on div "Pen" at bounding box center [35, 491] width 13 height 7
click at [30, 226] on div at bounding box center [25, 224] width 17 height 17
click at [27, 157] on div at bounding box center [25, 157] width 8 height 8
click at [33, 225] on div at bounding box center [25, 224] width 17 height 17
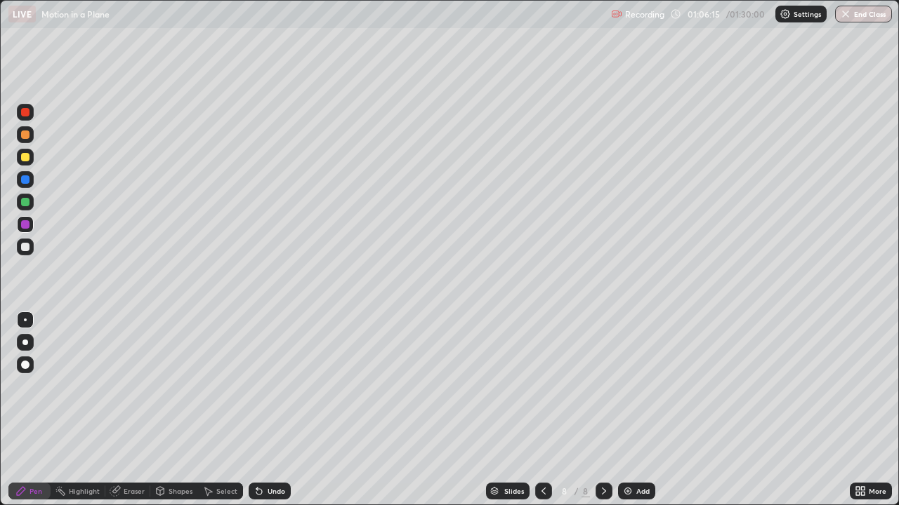
click at [33, 246] on div at bounding box center [25, 247] width 17 height 17
click at [644, 410] on div "Add" at bounding box center [642, 491] width 13 height 7
click at [543, 410] on icon at bounding box center [543, 491] width 11 height 11
click at [155, 410] on div "Shapes" at bounding box center [174, 491] width 48 height 17
click at [31, 207] on div at bounding box center [25, 202] width 17 height 17
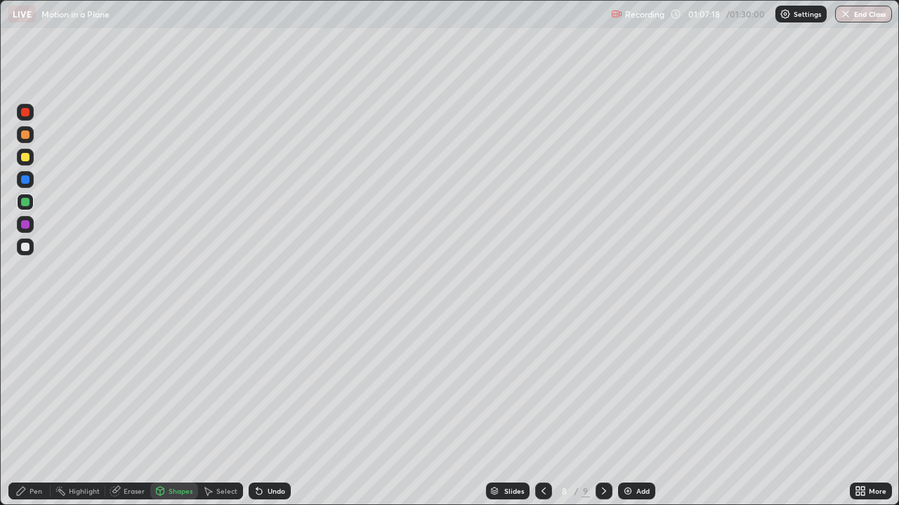
click at [279, 410] on div "Undo" at bounding box center [276, 491] width 18 height 7
click at [34, 410] on div "Pen" at bounding box center [35, 491] width 13 height 7
click at [598, 410] on icon at bounding box center [603, 491] width 11 height 11
click at [180, 410] on div "Shapes" at bounding box center [180, 491] width 24 height 7
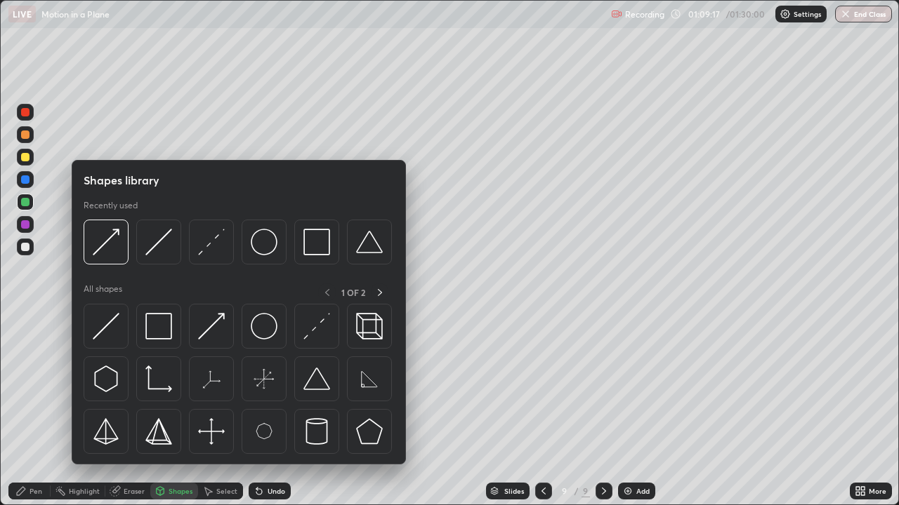
click at [163, 336] on img at bounding box center [158, 326] width 27 height 27
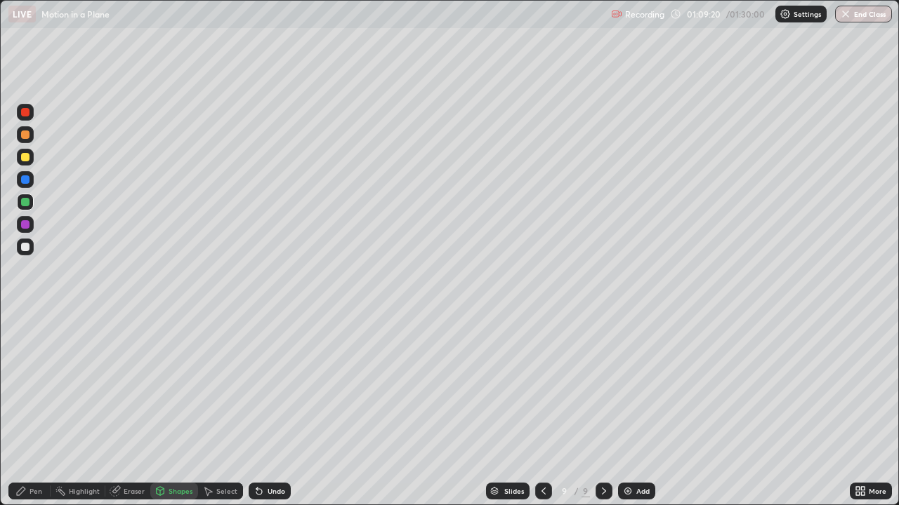
click at [30, 223] on div at bounding box center [25, 224] width 17 height 17
click at [183, 410] on div "Shapes" at bounding box center [180, 491] width 24 height 7
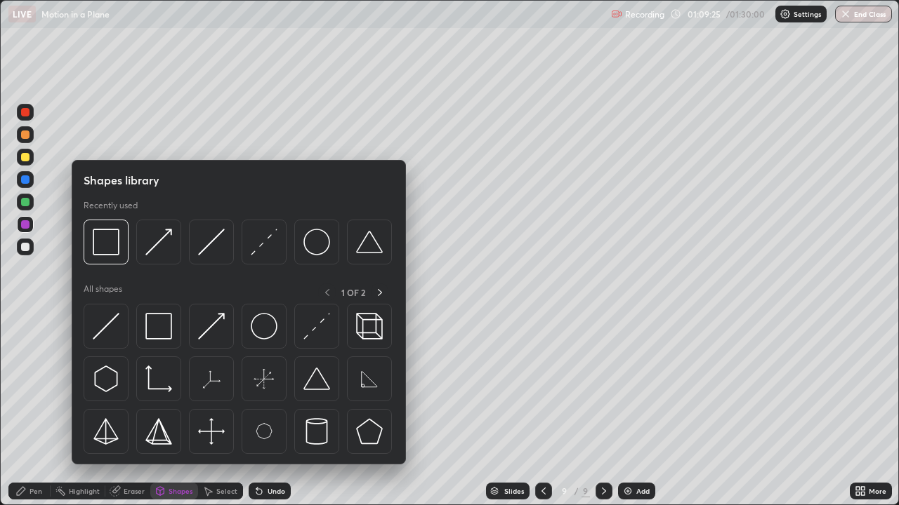
click at [216, 331] on img at bounding box center [211, 326] width 27 height 27
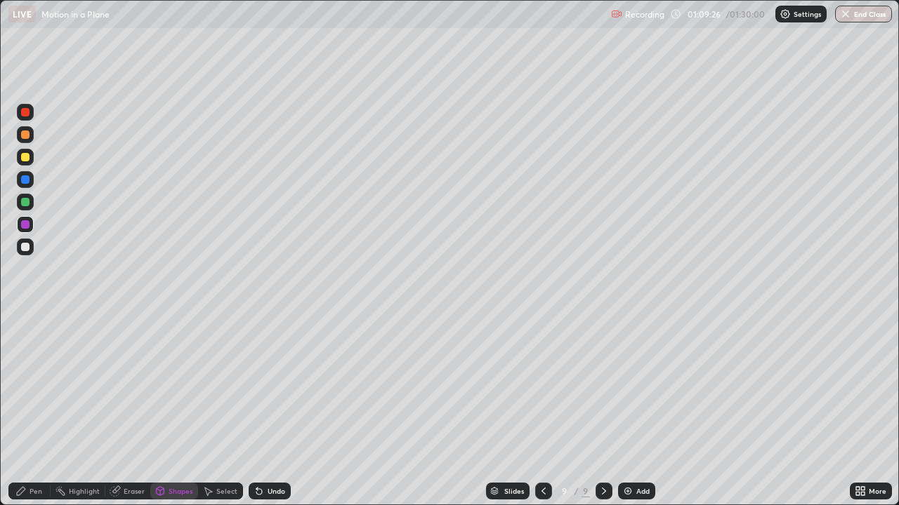
click at [26, 157] on div at bounding box center [25, 157] width 8 height 8
click at [29, 225] on div at bounding box center [25, 224] width 8 height 8
click at [280, 410] on div "Undo" at bounding box center [276, 491] width 18 height 7
click at [34, 410] on div "Pen" at bounding box center [35, 491] width 13 height 7
click at [26, 135] on div at bounding box center [25, 135] width 8 height 8
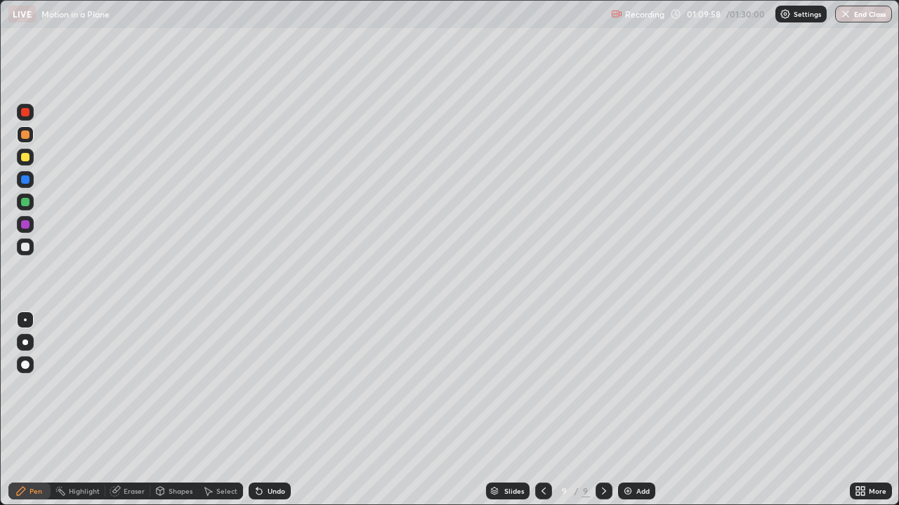
click at [28, 205] on div at bounding box center [25, 202] width 8 height 8
click at [33, 114] on div at bounding box center [25, 112] width 17 height 17
click at [28, 247] on div at bounding box center [25, 247] width 8 height 8
click at [860, 20] on button "End Class" at bounding box center [863, 14] width 57 height 17
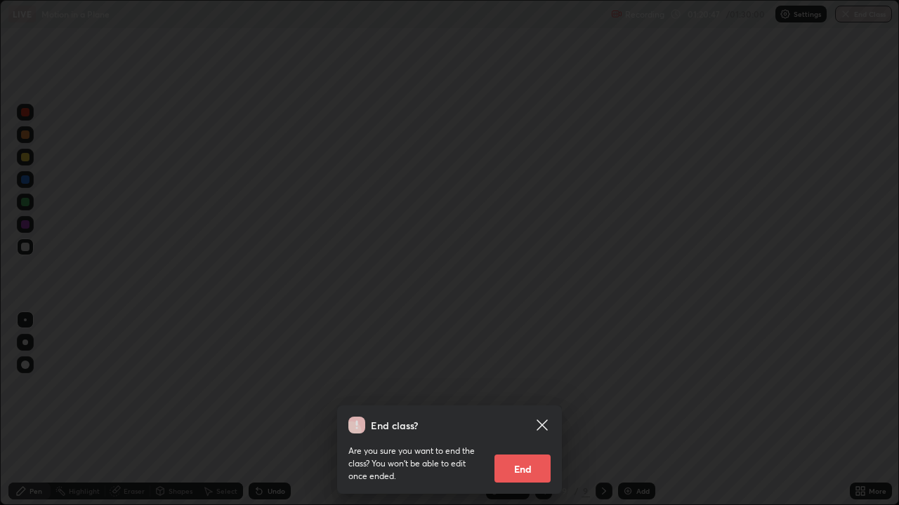
click at [531, 410] on button "End" at bounding box center [522, 469] width 56 height 28
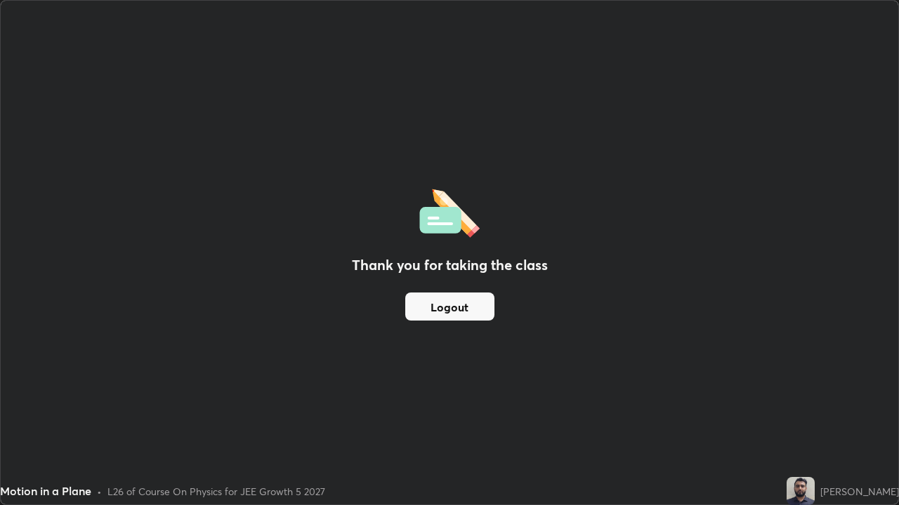
click at [450, 300] on button "Logout" at bounding box center [449, 307] width 89 height 28
